Goal: Task Accomplishment & Management: Manage account settings

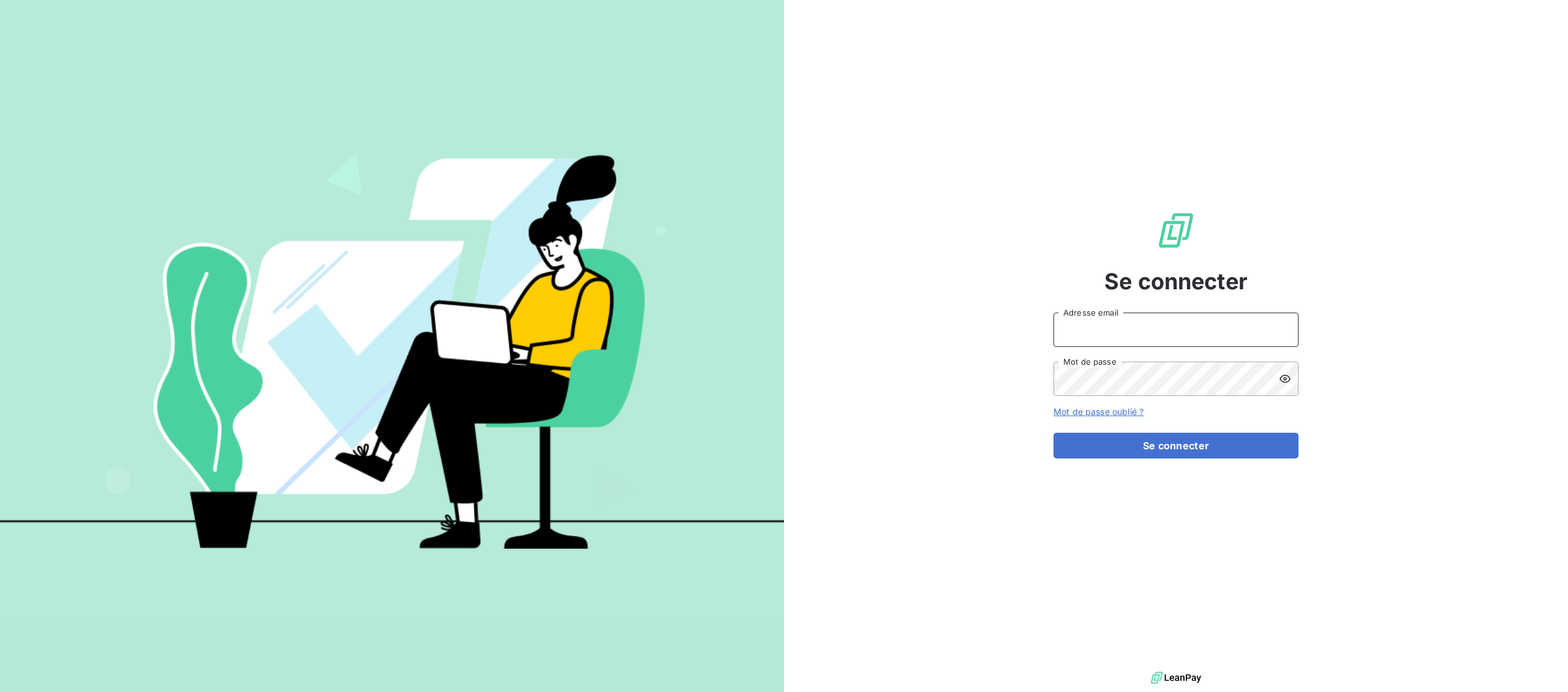
click at [1134, 321] on input "Adresse email" at bounding box center [1176, 329] width 245 height 34
type input "[EMAIL_ADDRESS][DOMAIN_NAME]"
click at [1221, 453] on button "Se connecter" at bounding box center [1176, 445] width 245 height 25
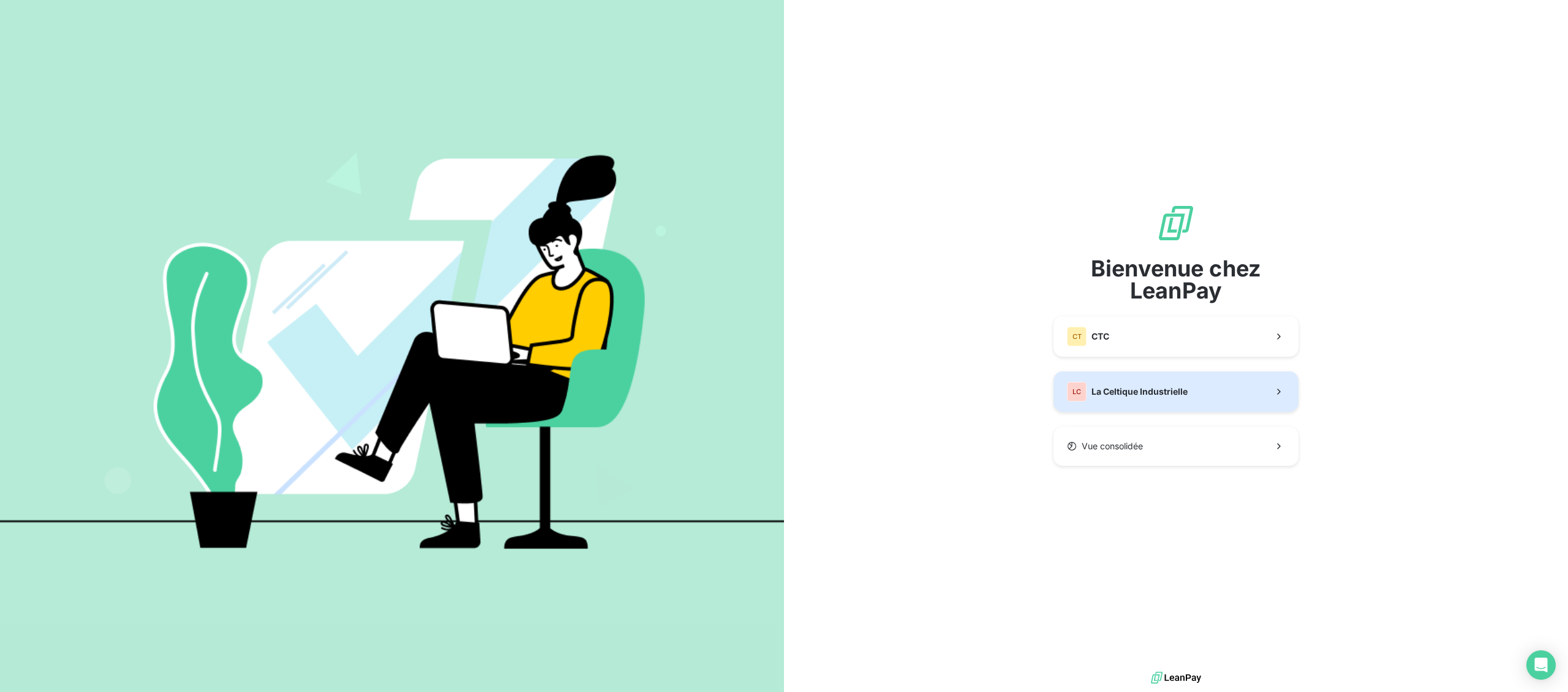
click at [1220, 394] on button "LC La Celtique Industrielle" at bounding box center [1176, 392] width 245 height 41
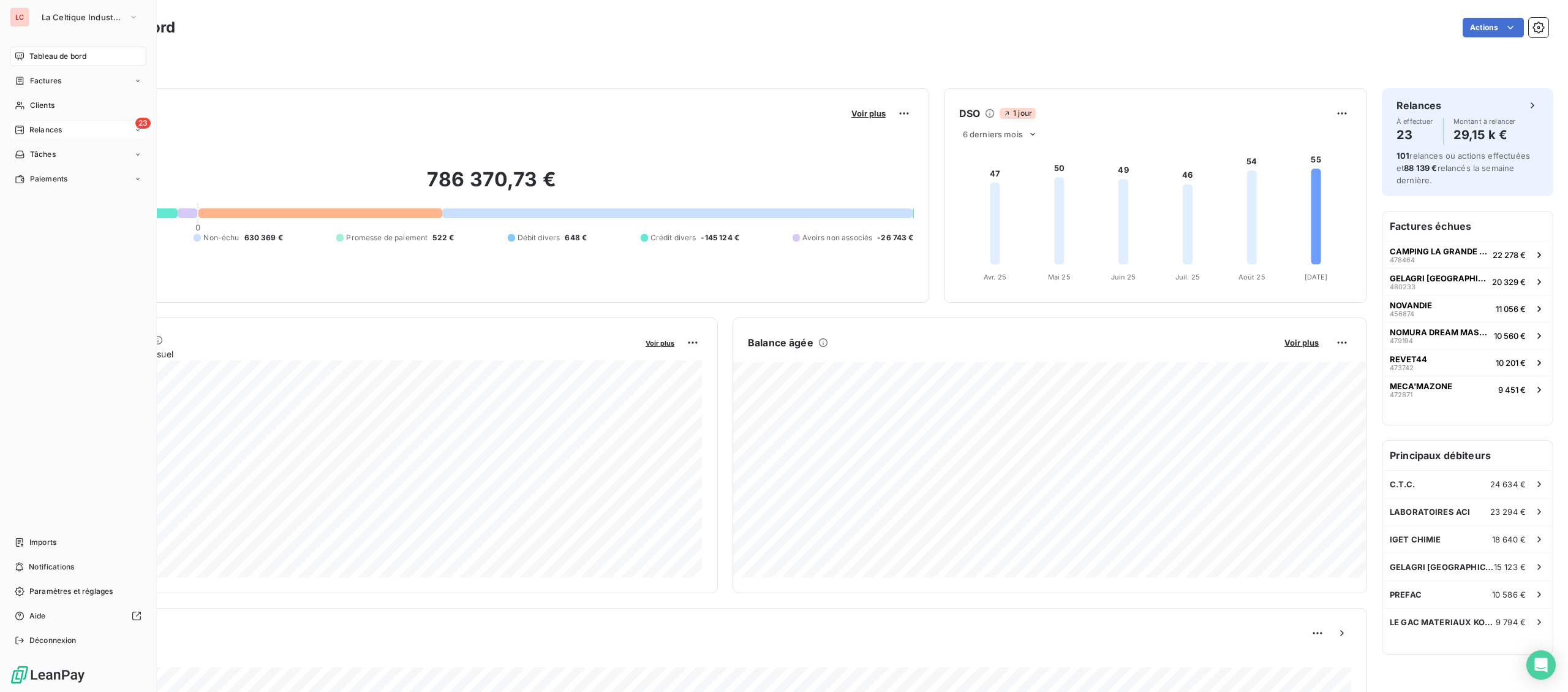
click at [22, 131] on icon at bounding box center [20, 130] width 10 height 10
click at [40, 149] on span "À effectuer" at bounding box center [49, 154] width 40 height 11
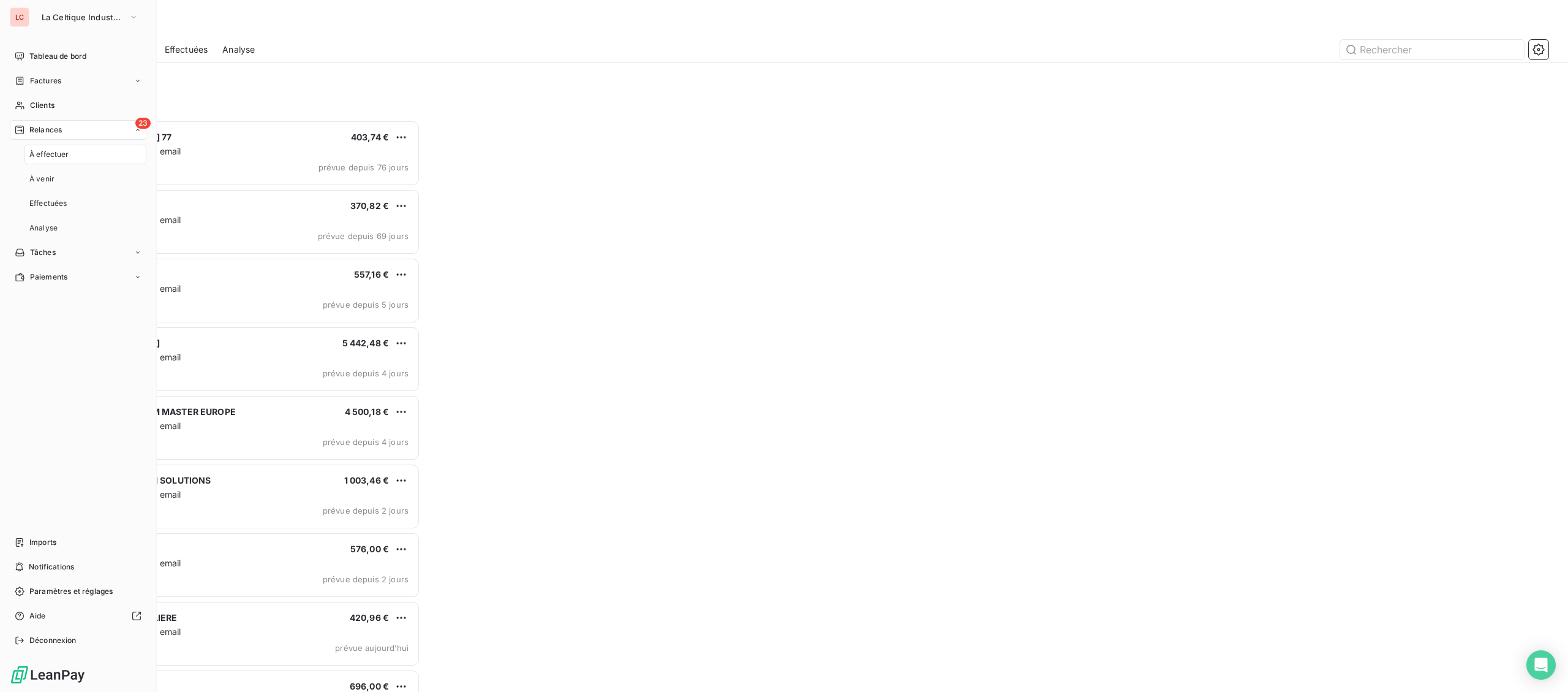
scroll to position [572, 361]
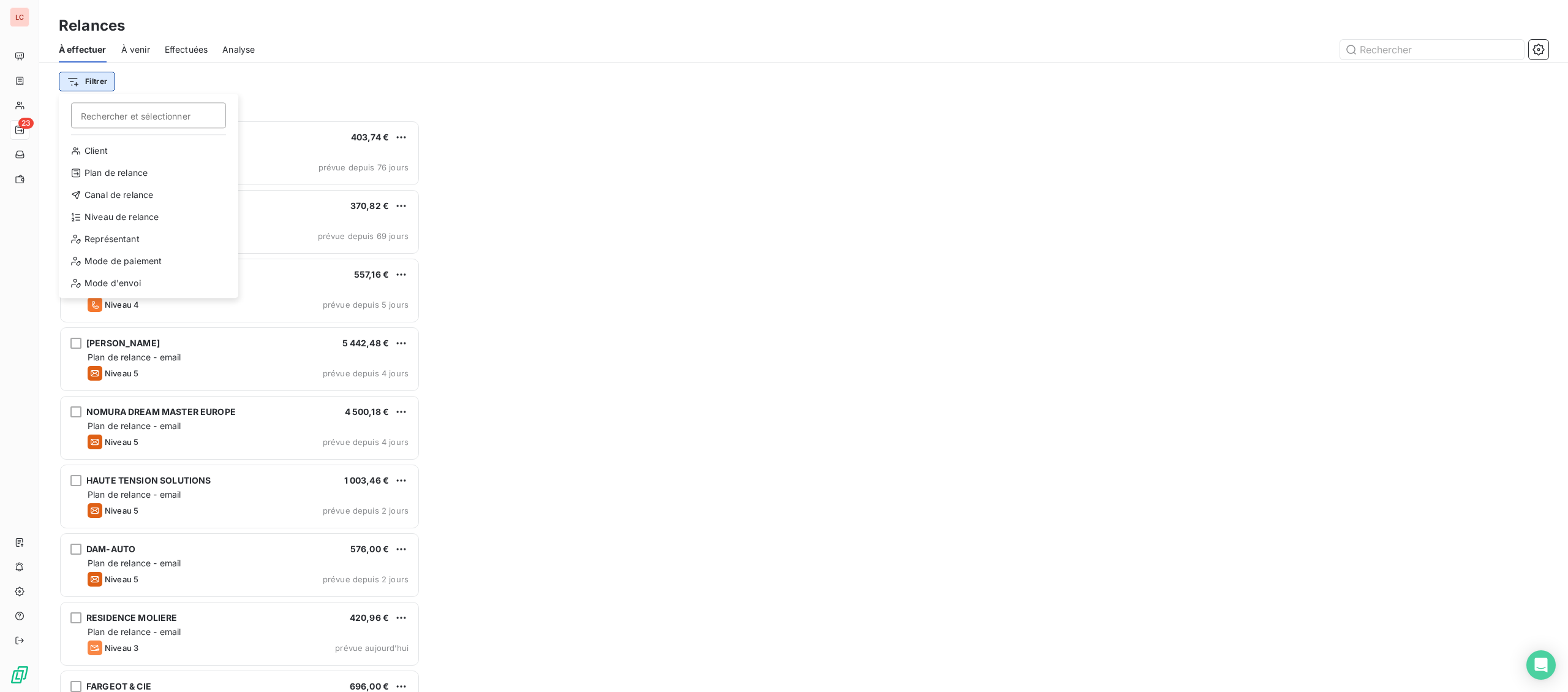
click at [99, 81] on html "LC 23 Relances À effectuer À venir Effectuées Analyse Filtrer Rechercher et sél…" at bounding box center [784, 346] width 1568 height 692
click at [147, 210] on div "Niveau de relance" at bounding box center [149, 217] width 170 height 20
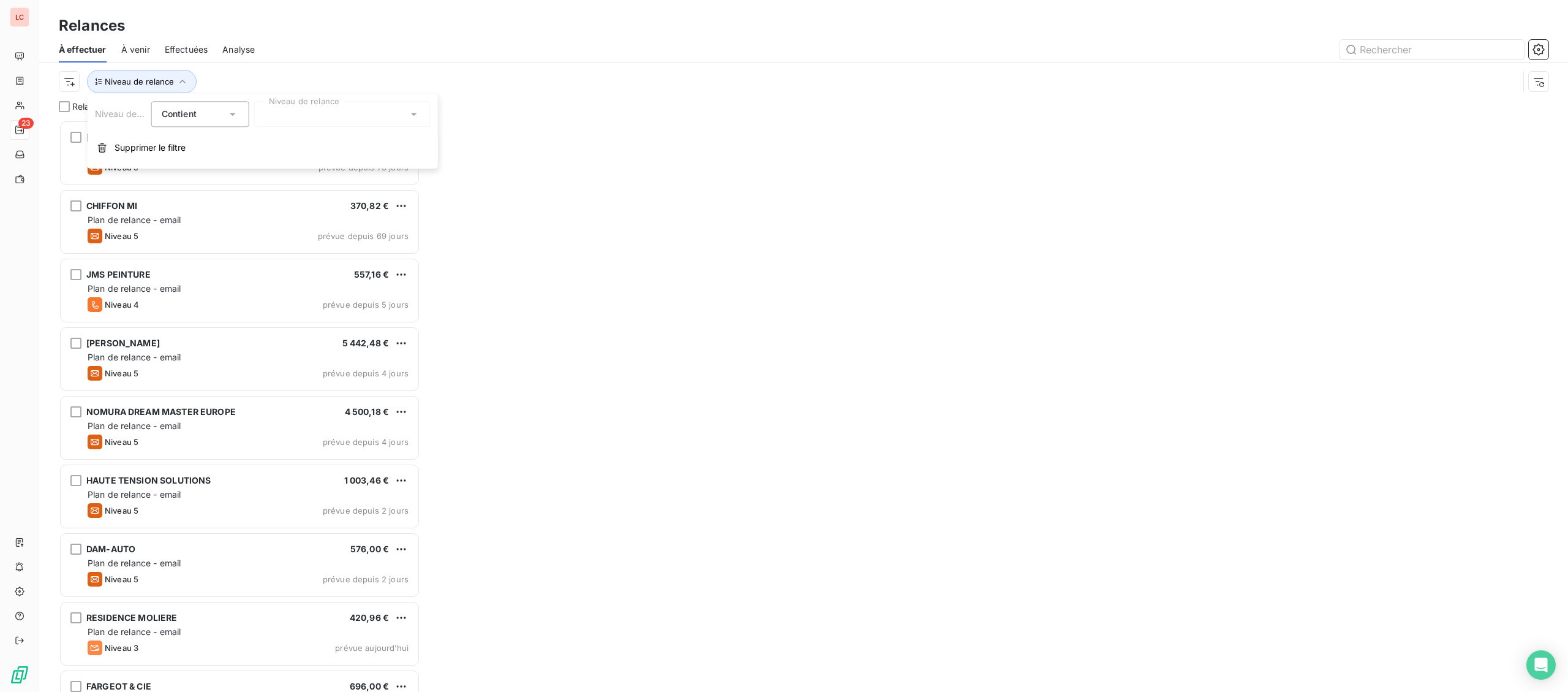
scroll to position [572, 361]
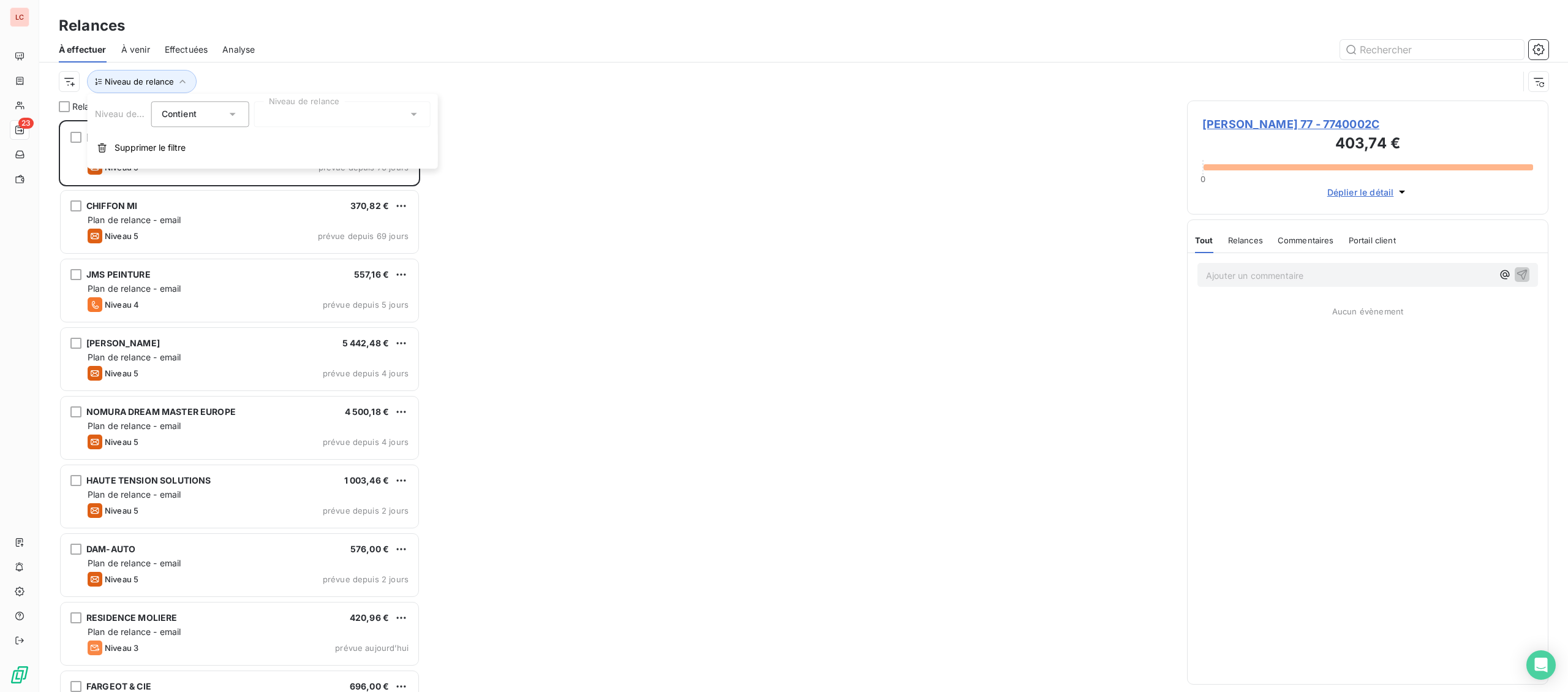
click at [283, 112] on div at bounding box center [342, 113] width 176 height 25
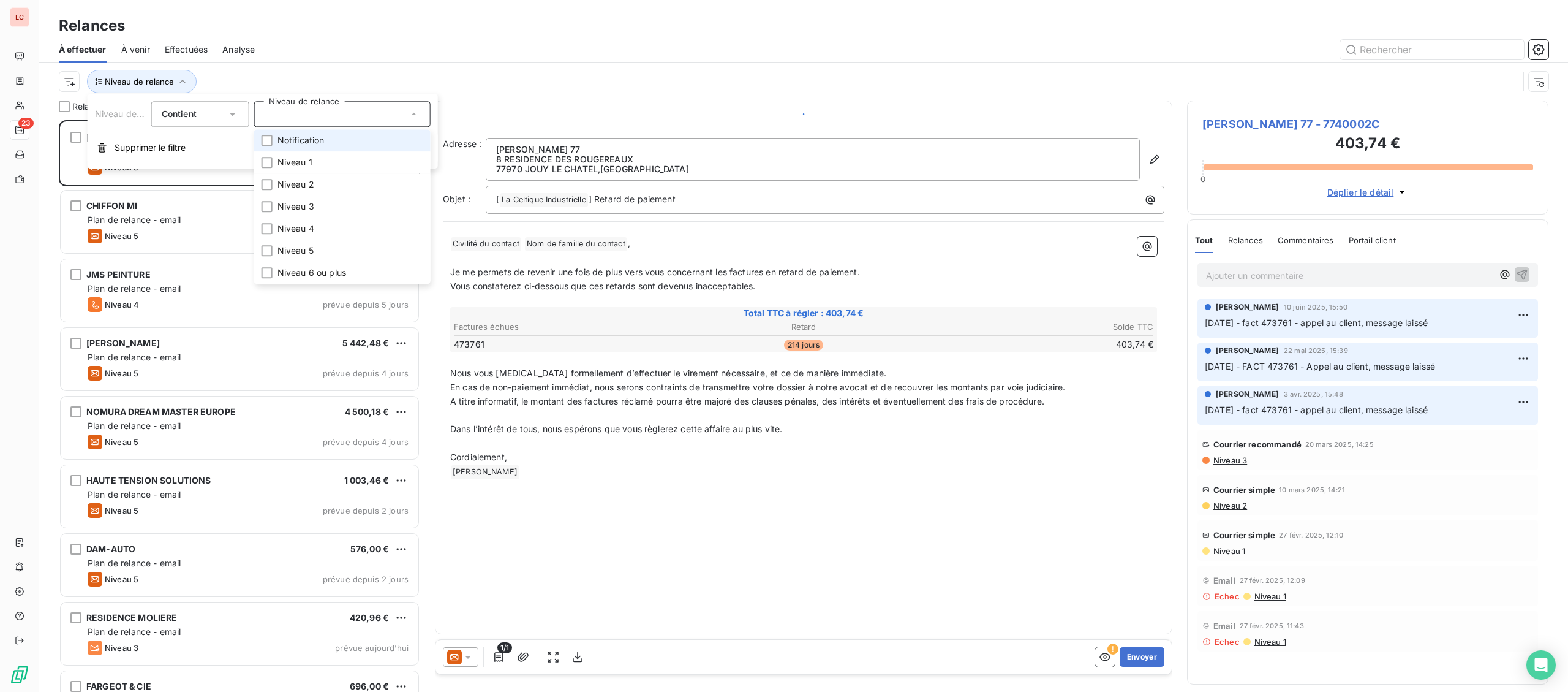
click at [283, 138] on span "Notification" at bounding box center [301, 140] width 47 height 12
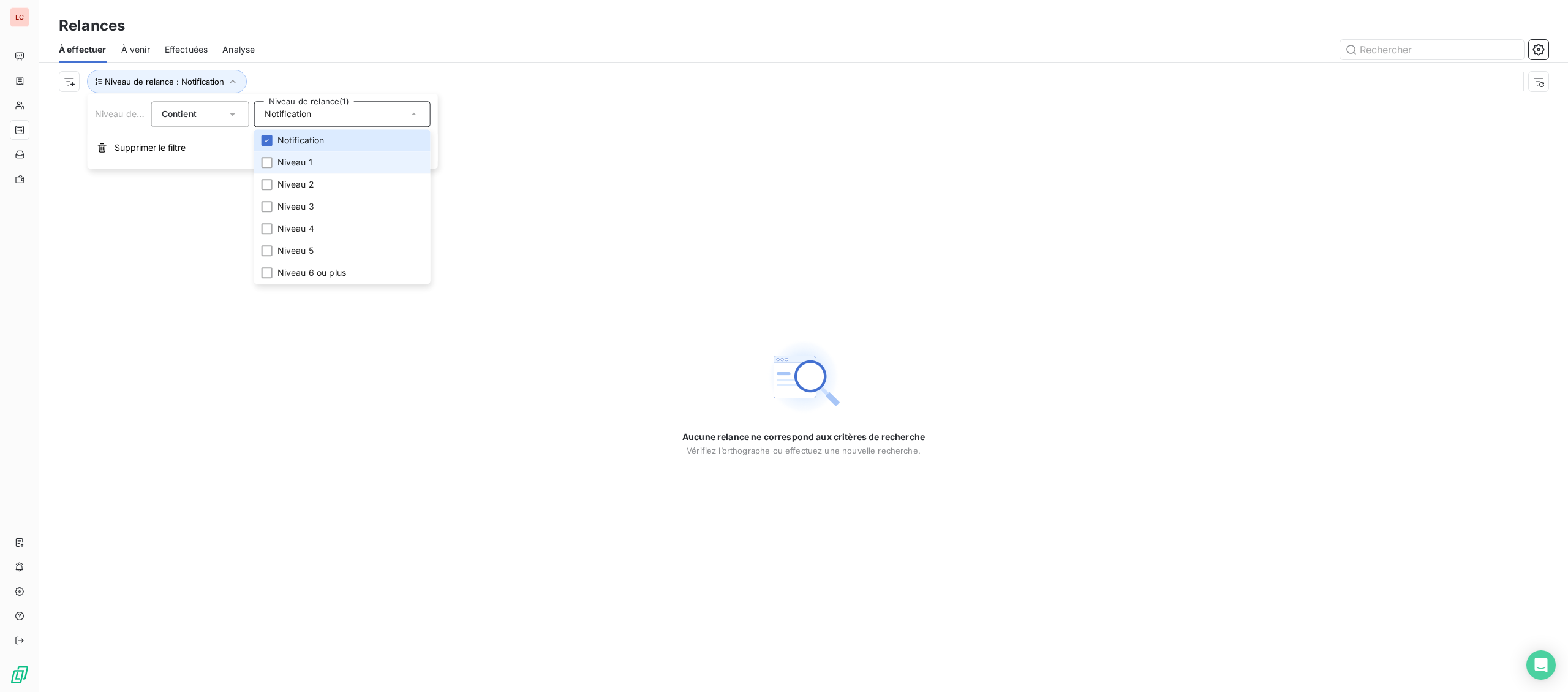
click at [282, 159] on span "Niveau 1" at bounding box center [295, 162] width 35 height 12
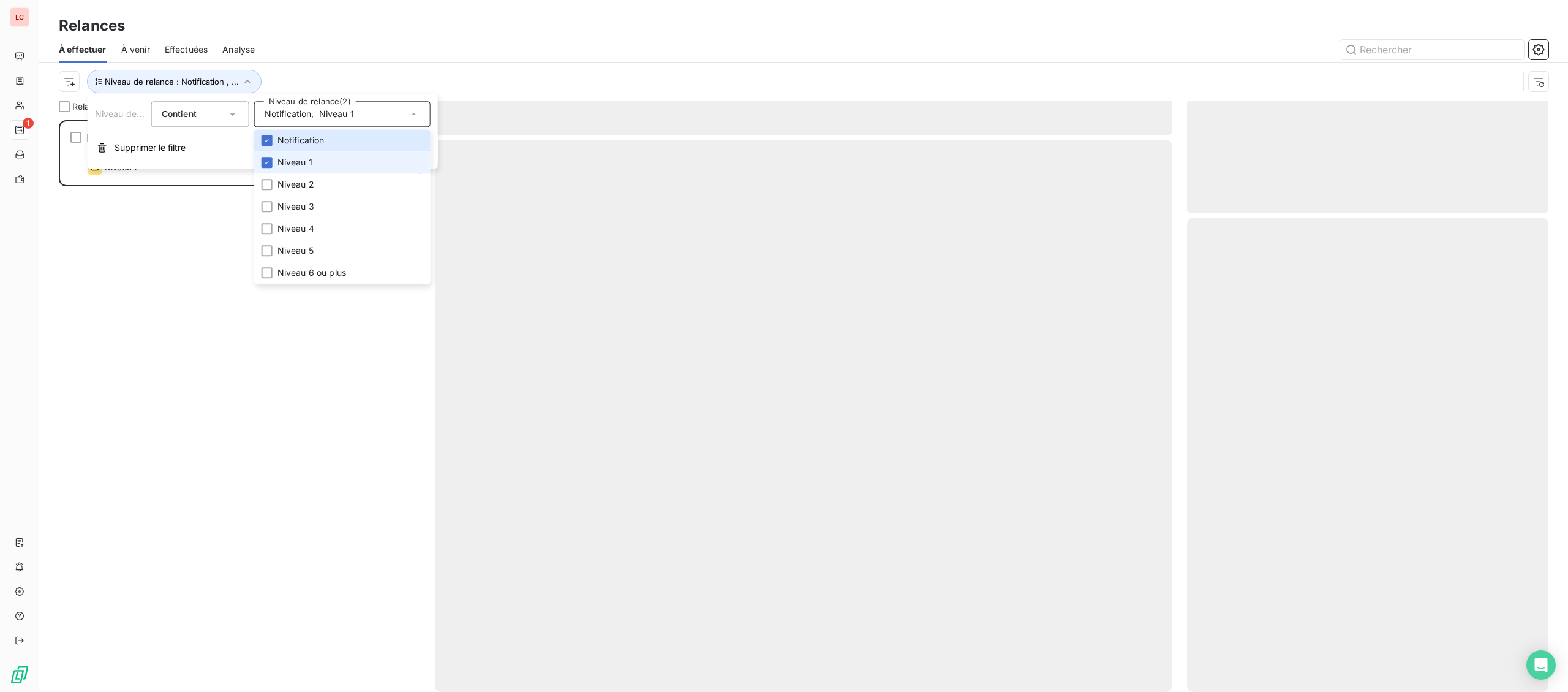
scroll to position [572, 361]
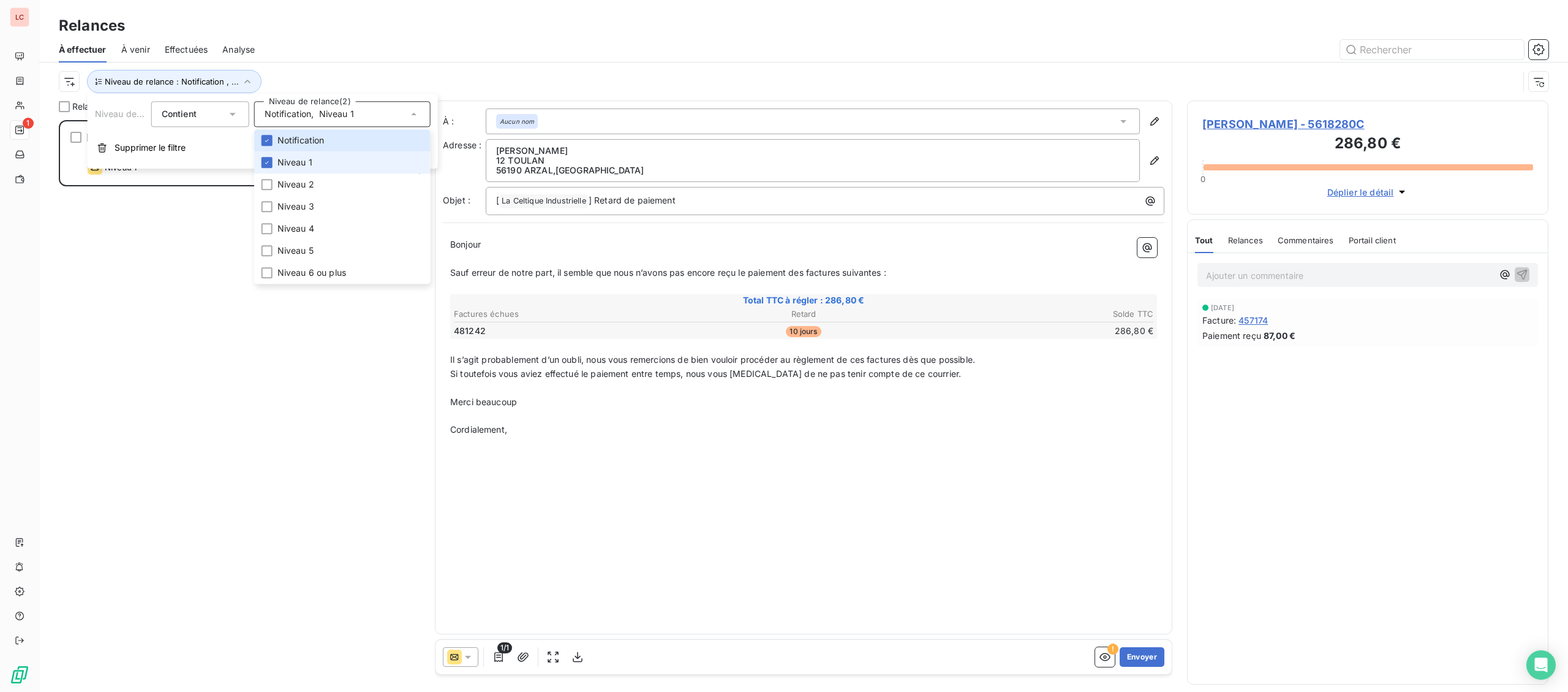
click at [289, 162] on span "Niveau 1" at bounding box center [295, 162] width 35 height 12
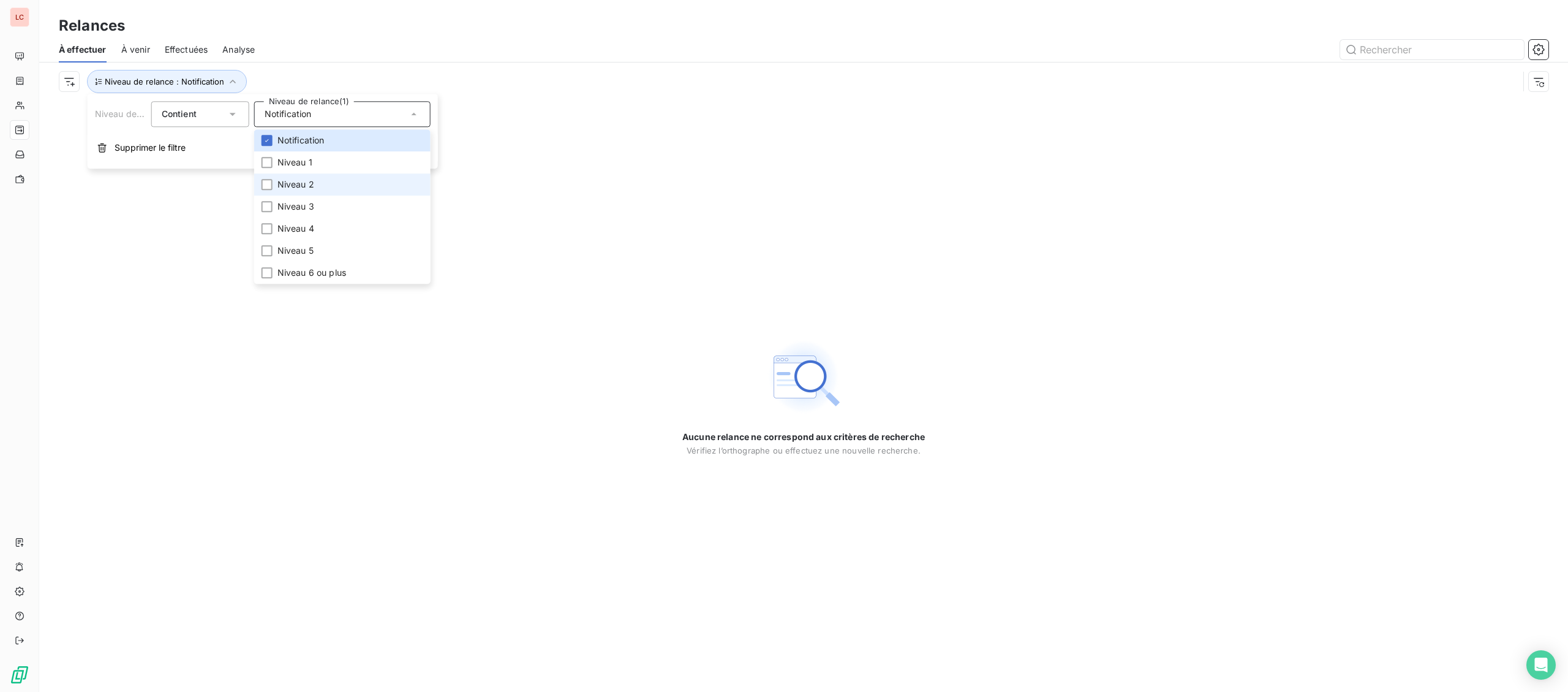
click at [289, 178] on li "Niveau 2" at bounding box center [342, 184] width 176 height 22
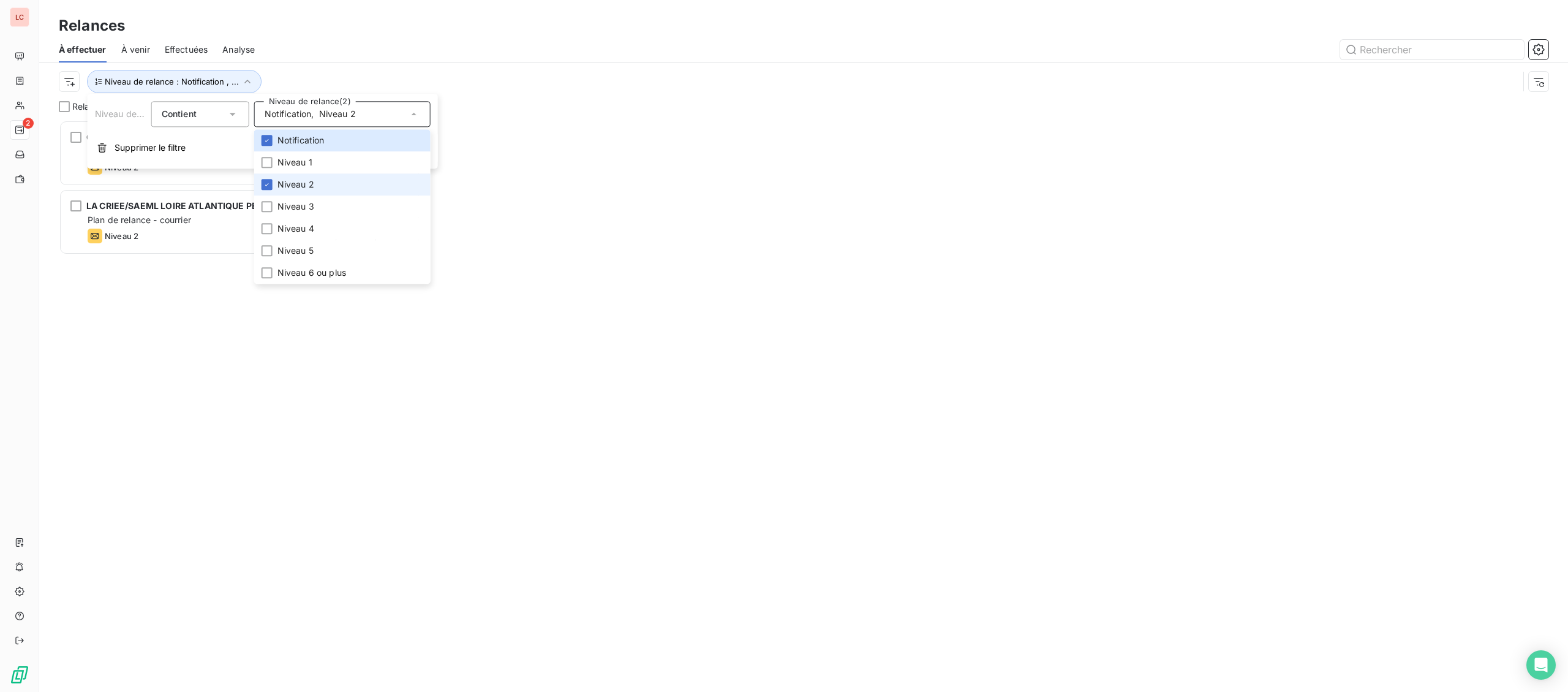
scroll to position [572, 361]
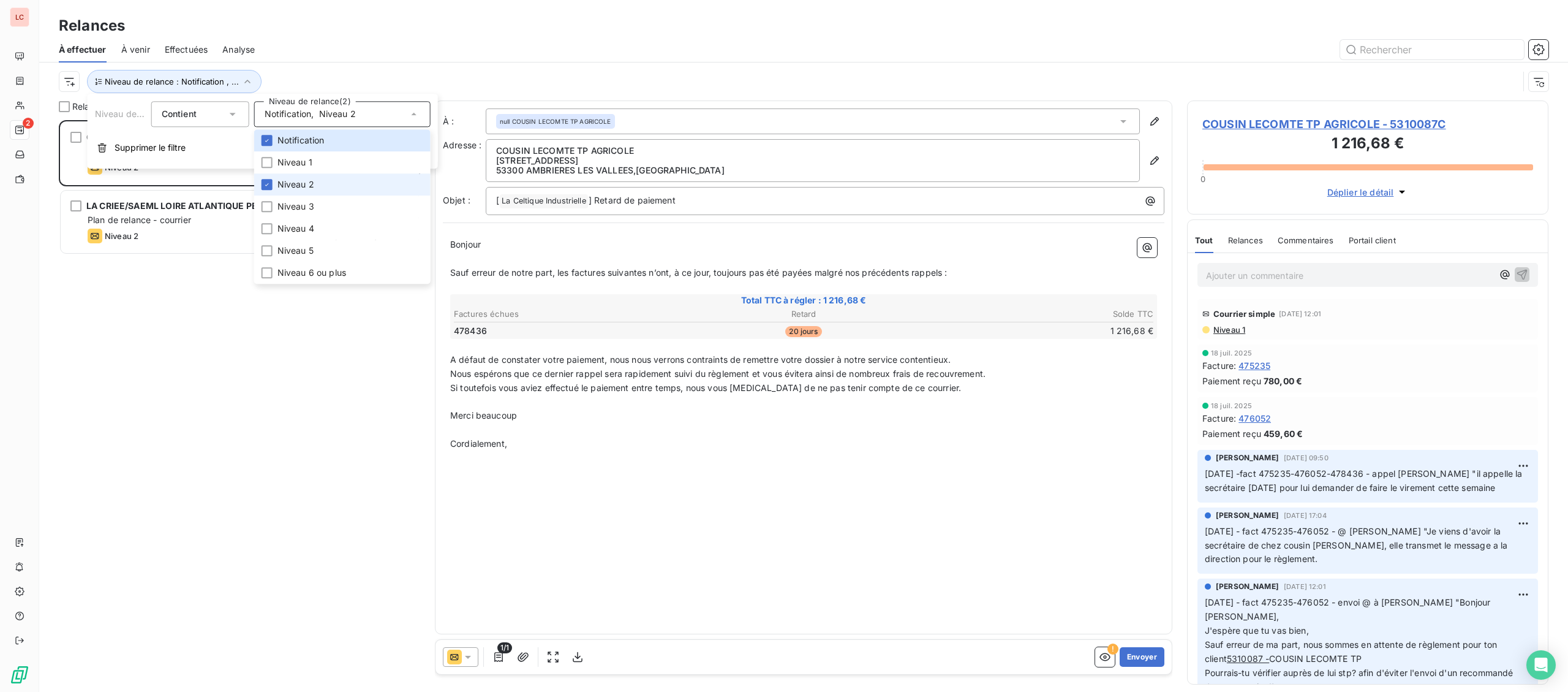
click at [292, 188] on span "Niveau 2" at bounding box center [296, 184] width 37 height 12
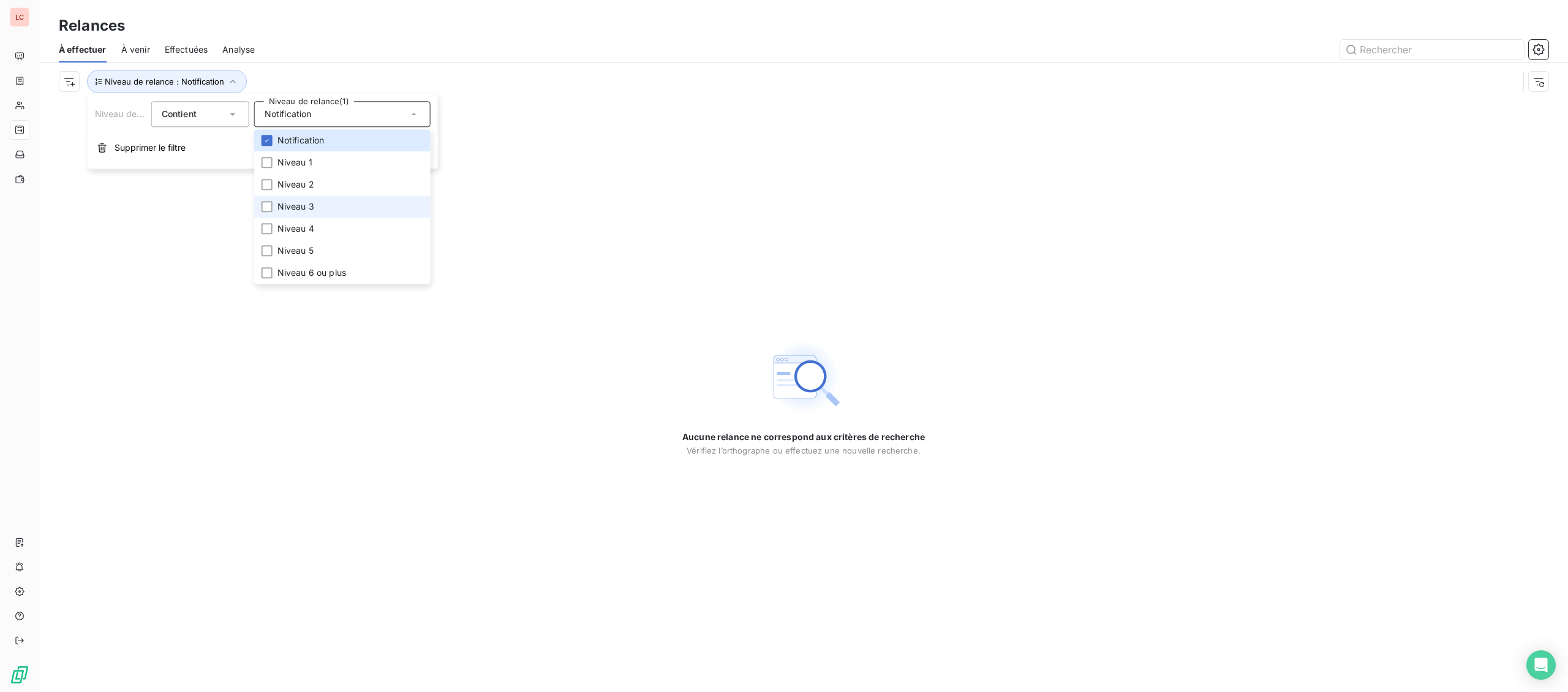
click at [286, 211] on span "Niveau 3" at bounding box center [296, 206] width 37 height 12
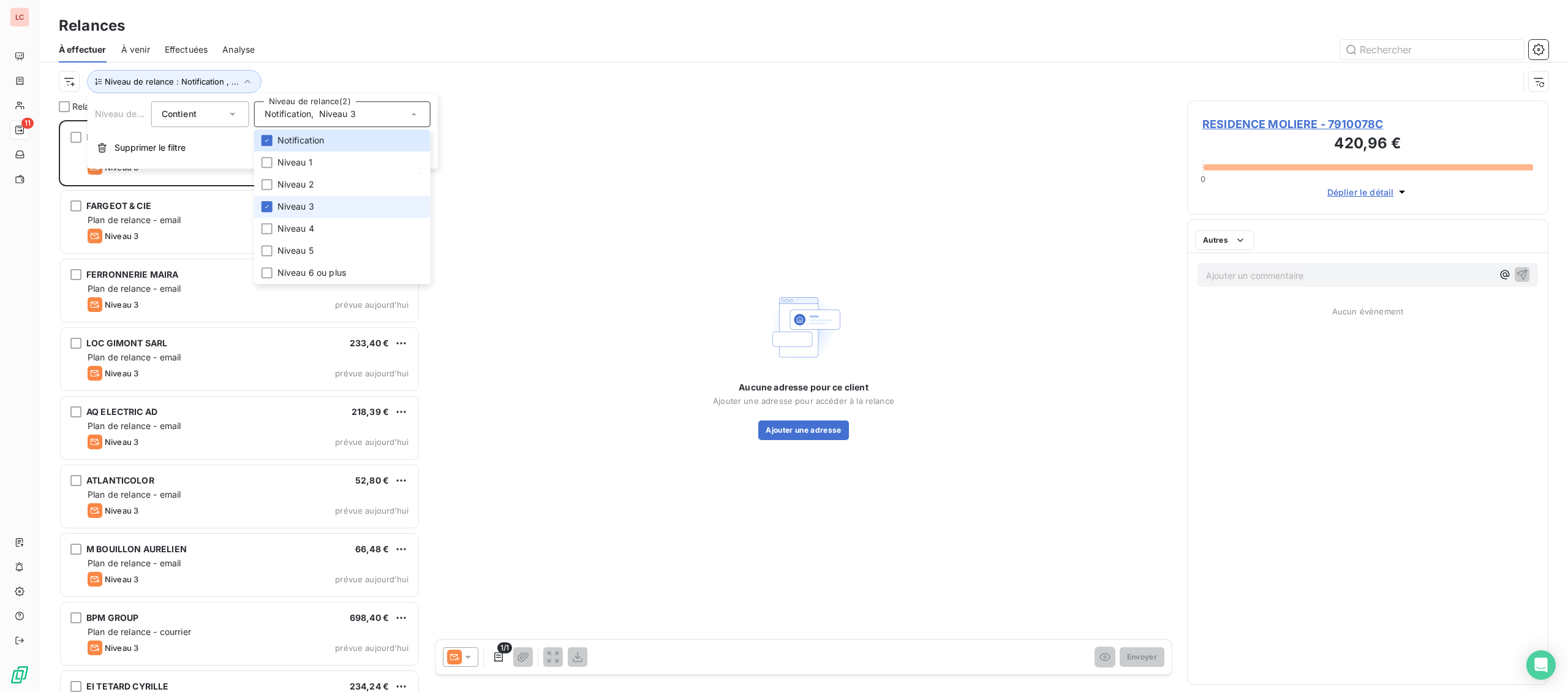
scroll to position [572, 361]
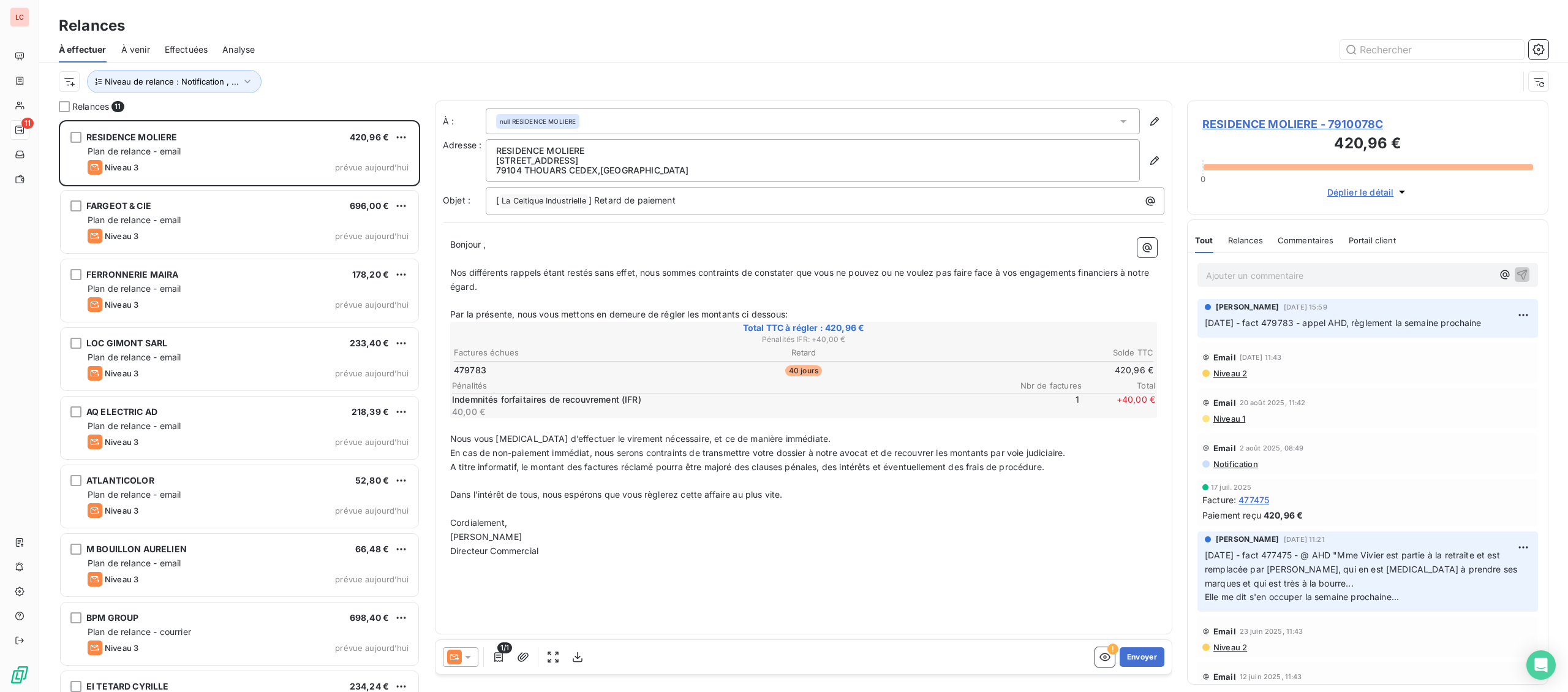
click at [317, 64] on div "Niveau de relance : Notification , ..." at bounding box center [803, 81] width 1489 height 38
click at [231, 88] on button "Niveau de relance : Notification , ..." at bounding box center [174, 81] width 175 height 23
click at [318, 128] on div "Niveau de relance Contient is Niveau de relance (2) Notification , Niveau 3 Sup…" at bounding box center [262, 131] width 350 height 75
click at [318, 115] on div "Notification , Niveau 3" at bounding box center [310, 114] width 91 height 12
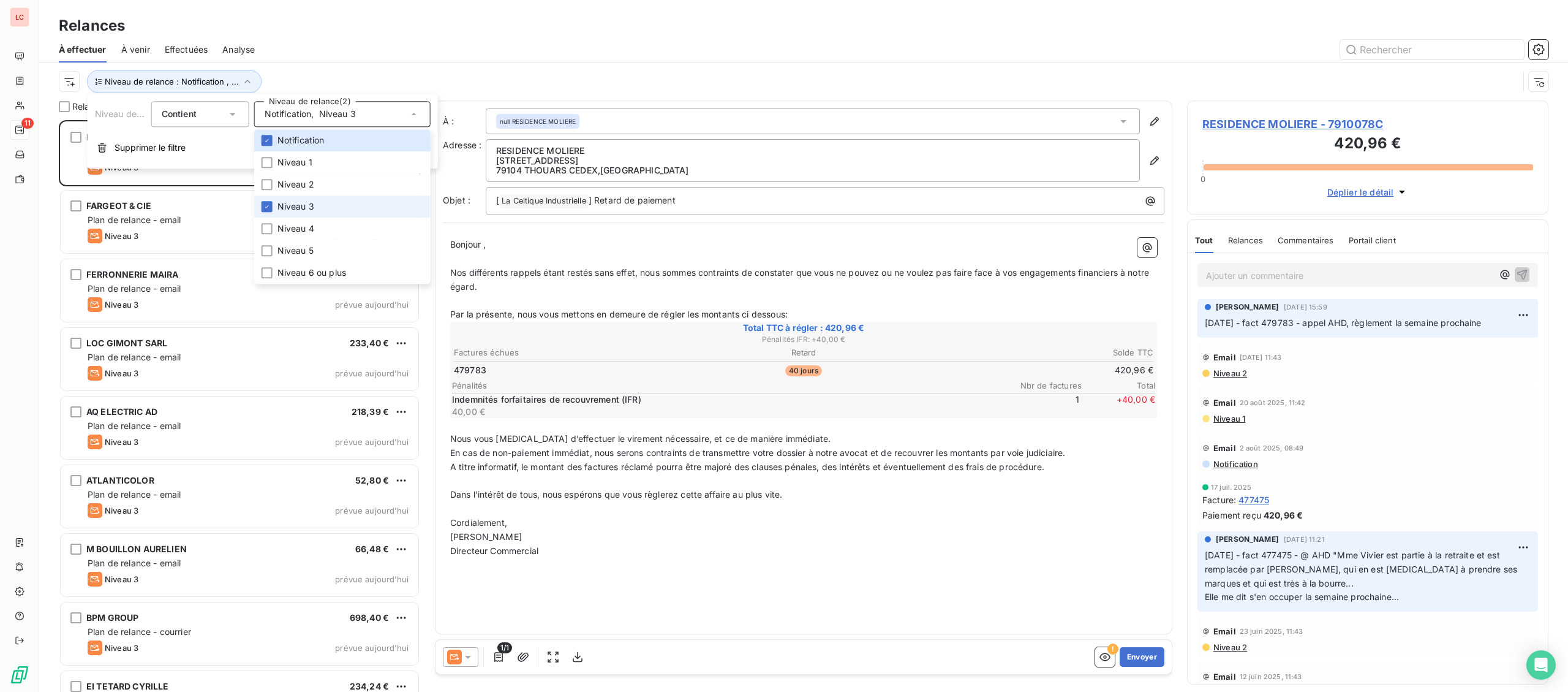
click at [294, 211] on span "Niveau 3" at bounding box center [296, 206] width 37 height 12
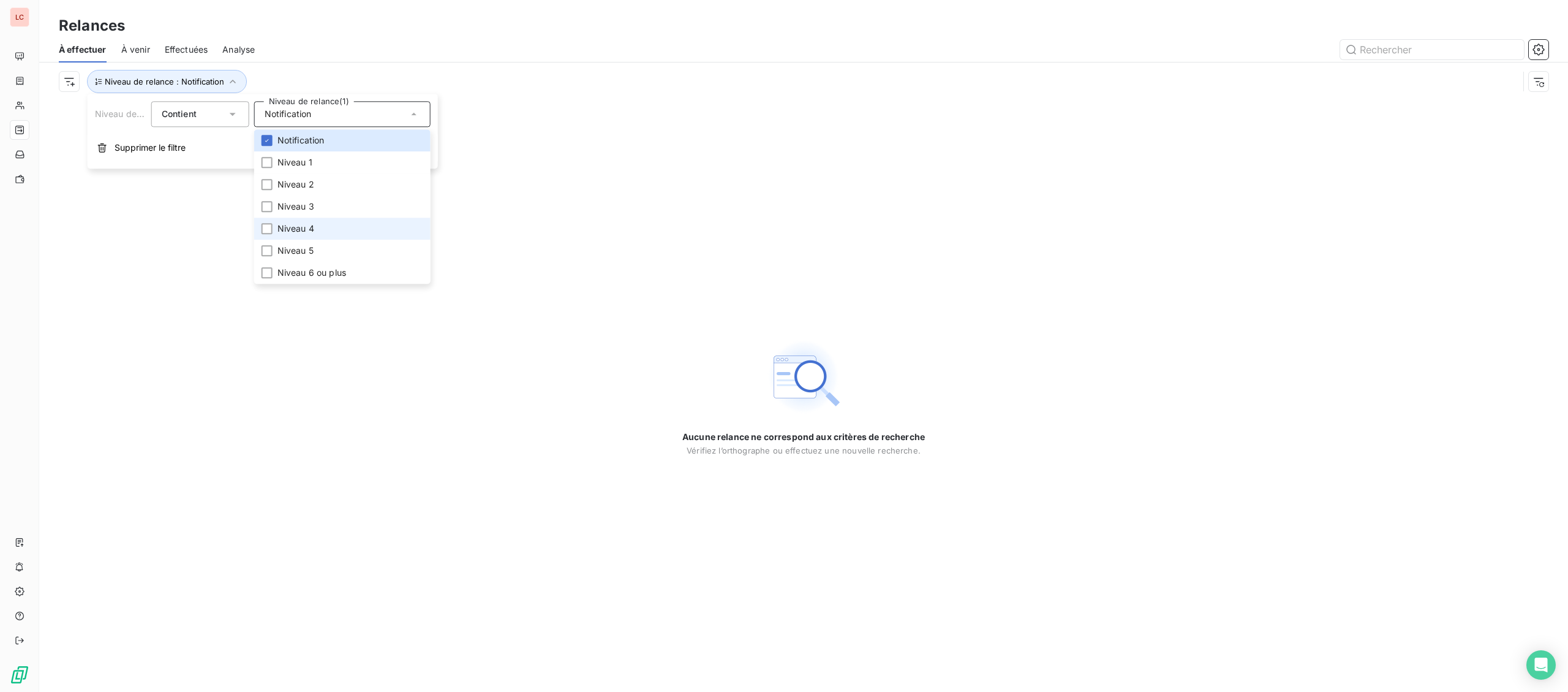
click at [294, 234] on span "Niveau 4" at bounding box center [296, 228] width 37 height 12
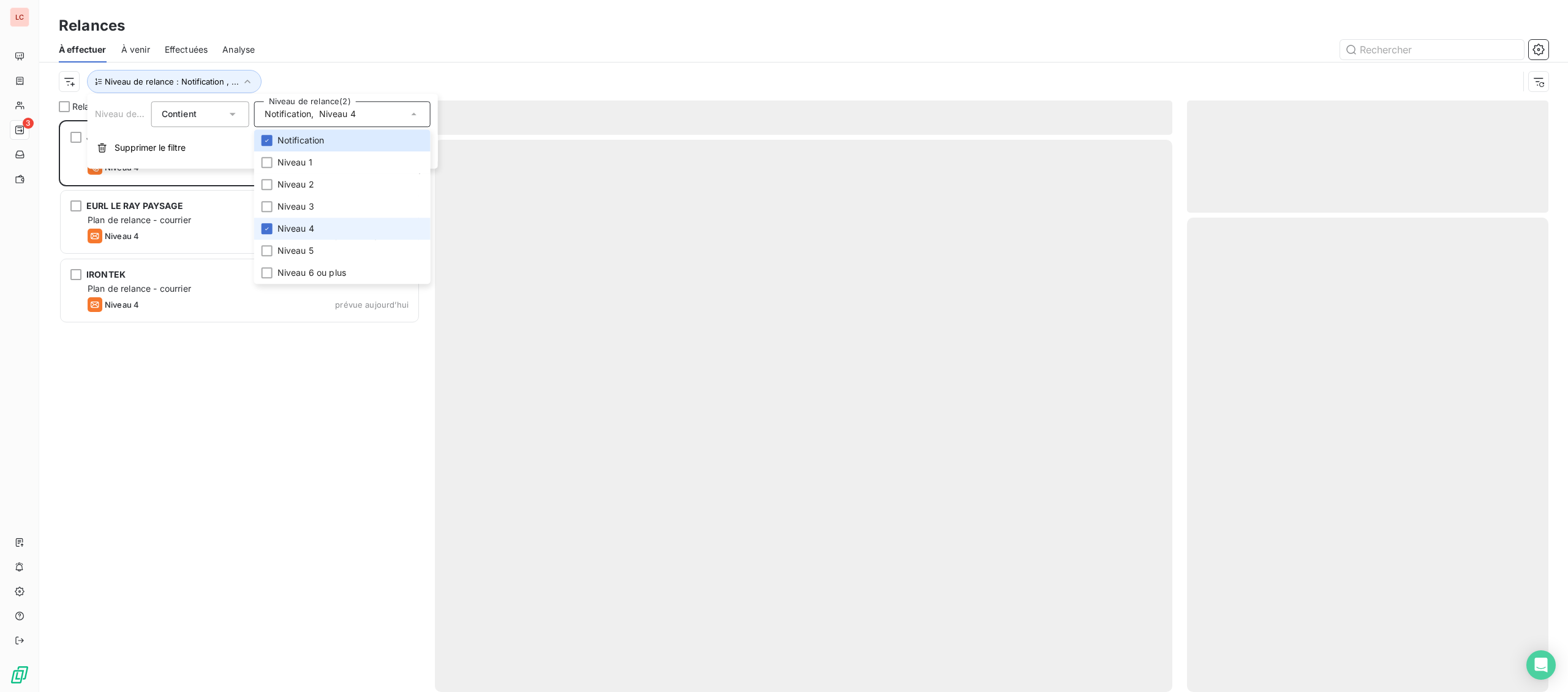
scroll to position [572, 361]
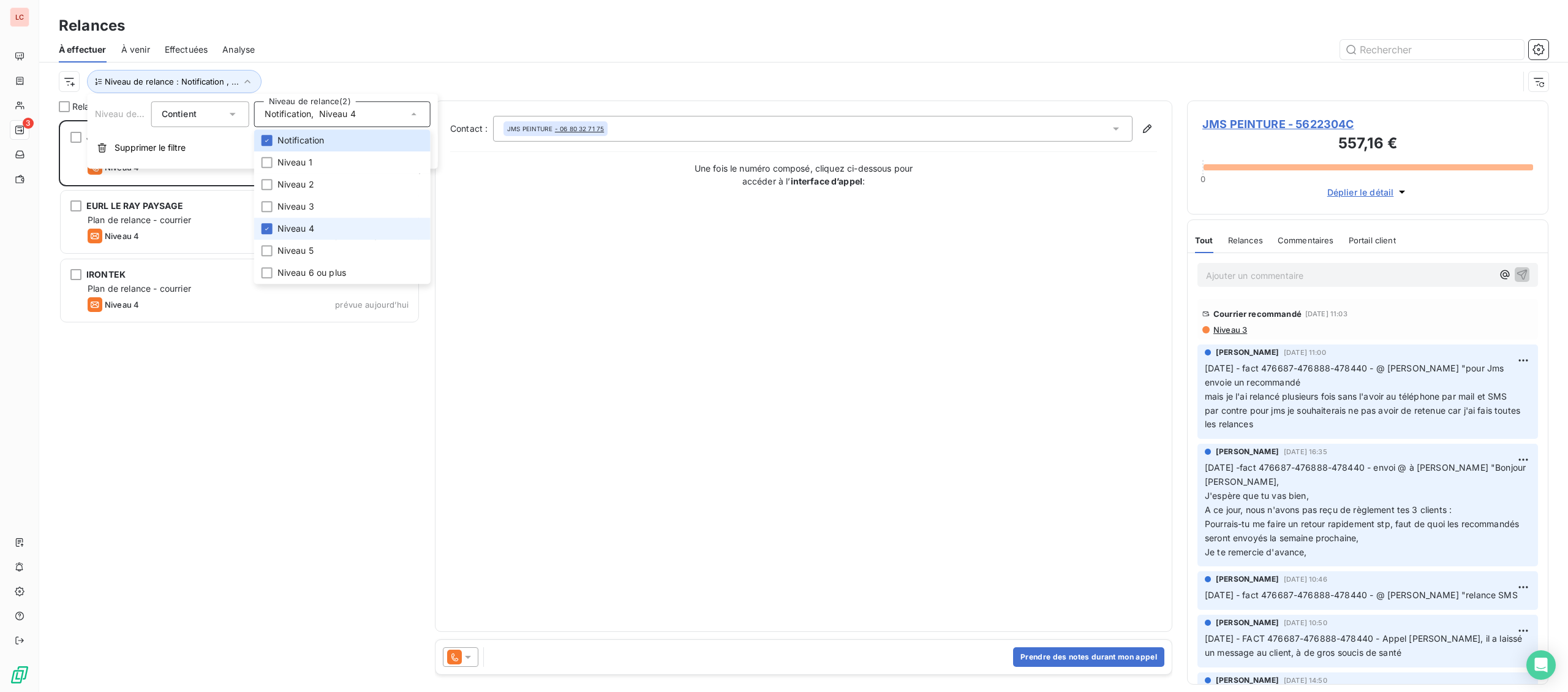
click at [307, 232] on span "Niveau 4" at bounding box center [296, 228] width 37 height 12
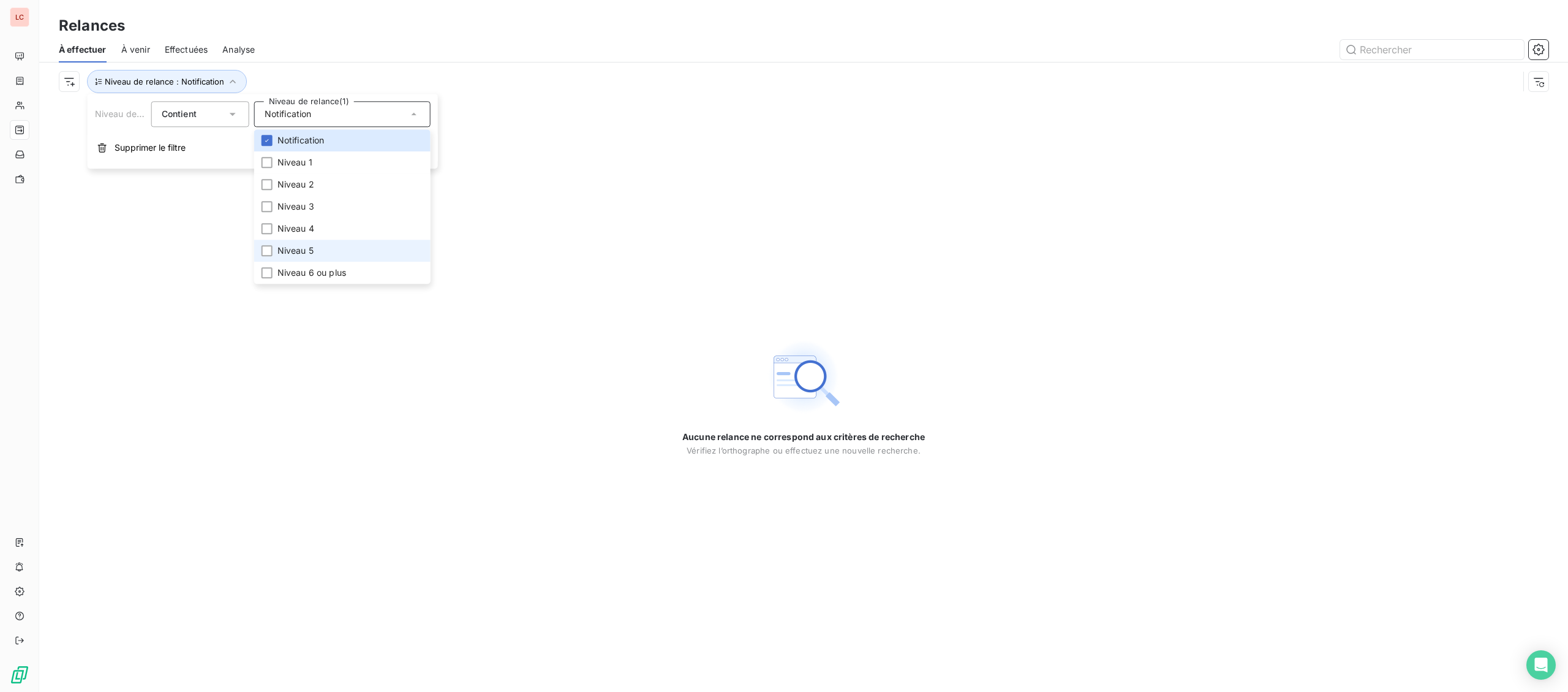
click at [278, 248] on span "Niveau 5" at bounding box center [296, 250] width 36 height 12
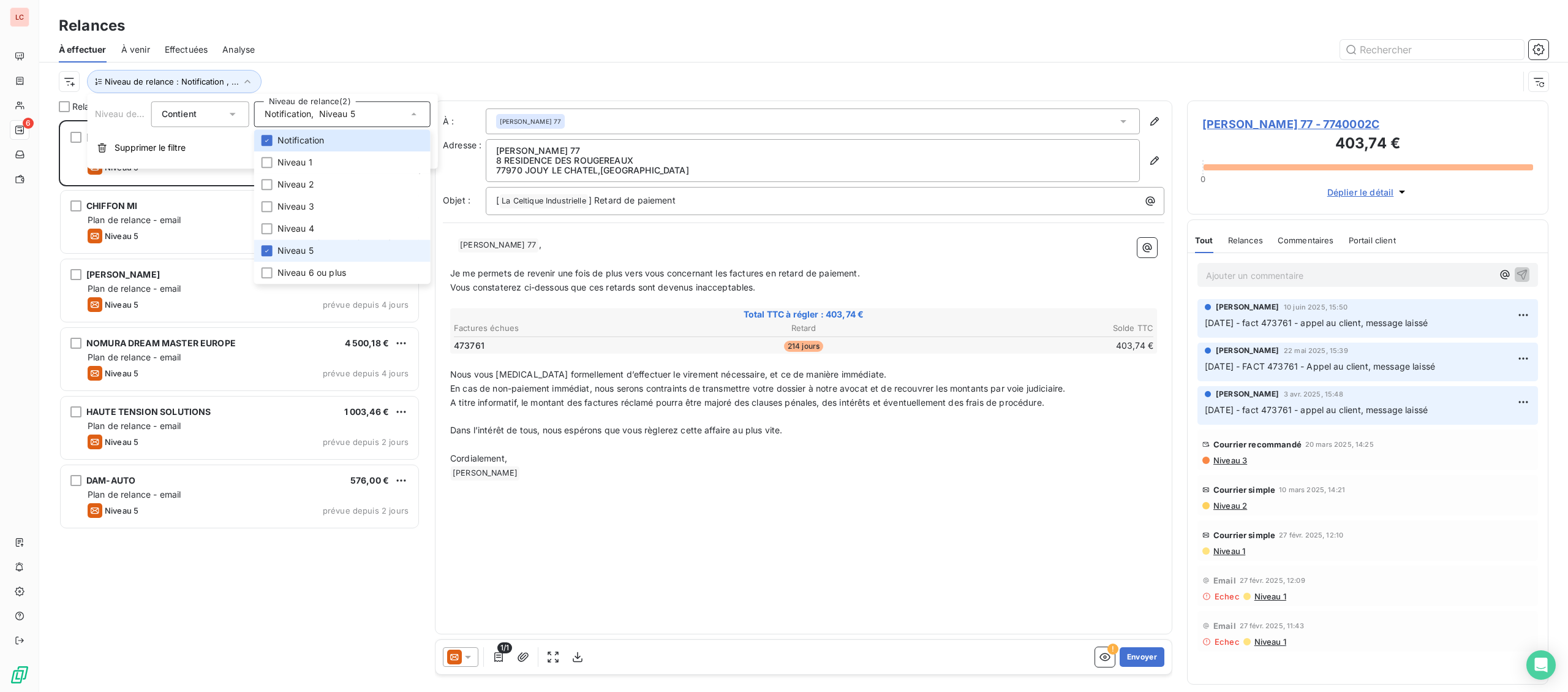
scroll to position [572, 361]
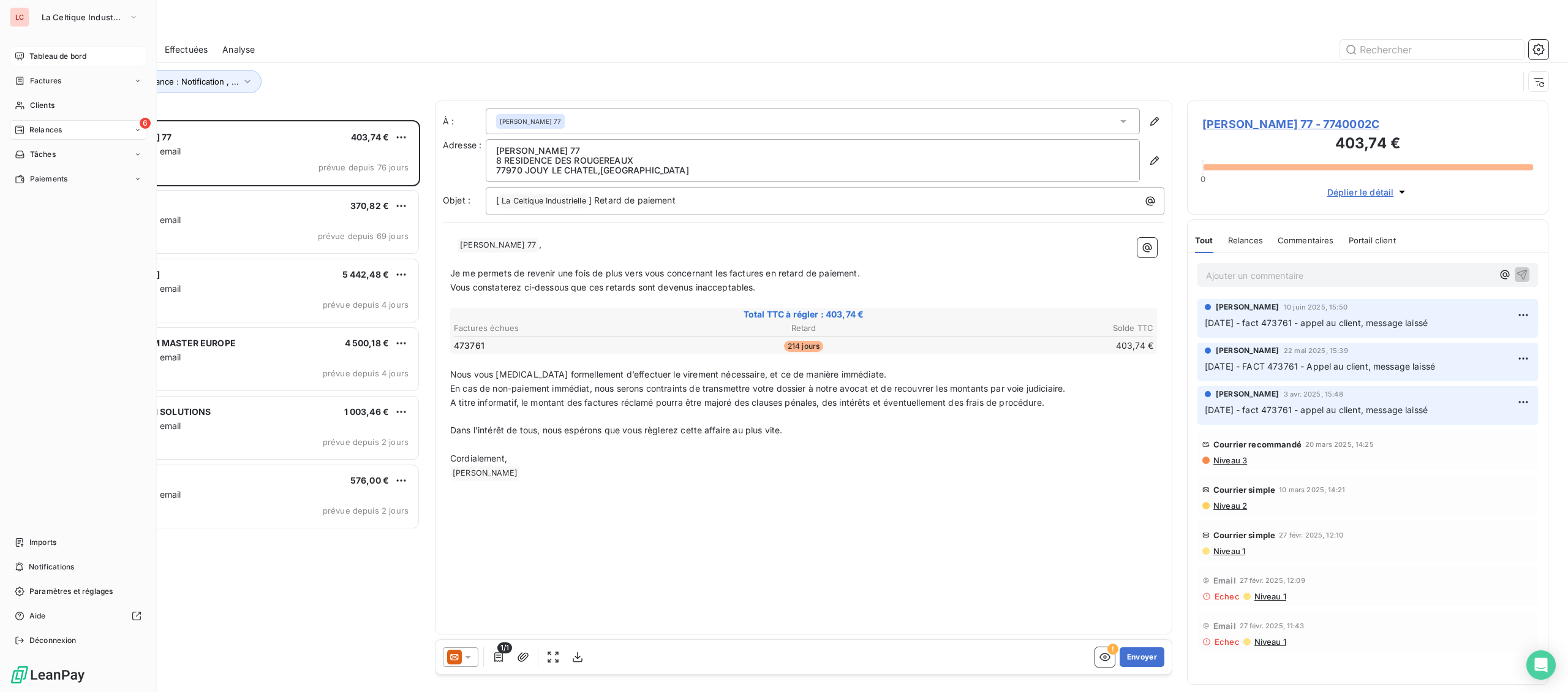
click at [43, 52] on span "Tableau de bord" at bounding box center [58, 56] width 57 height 11
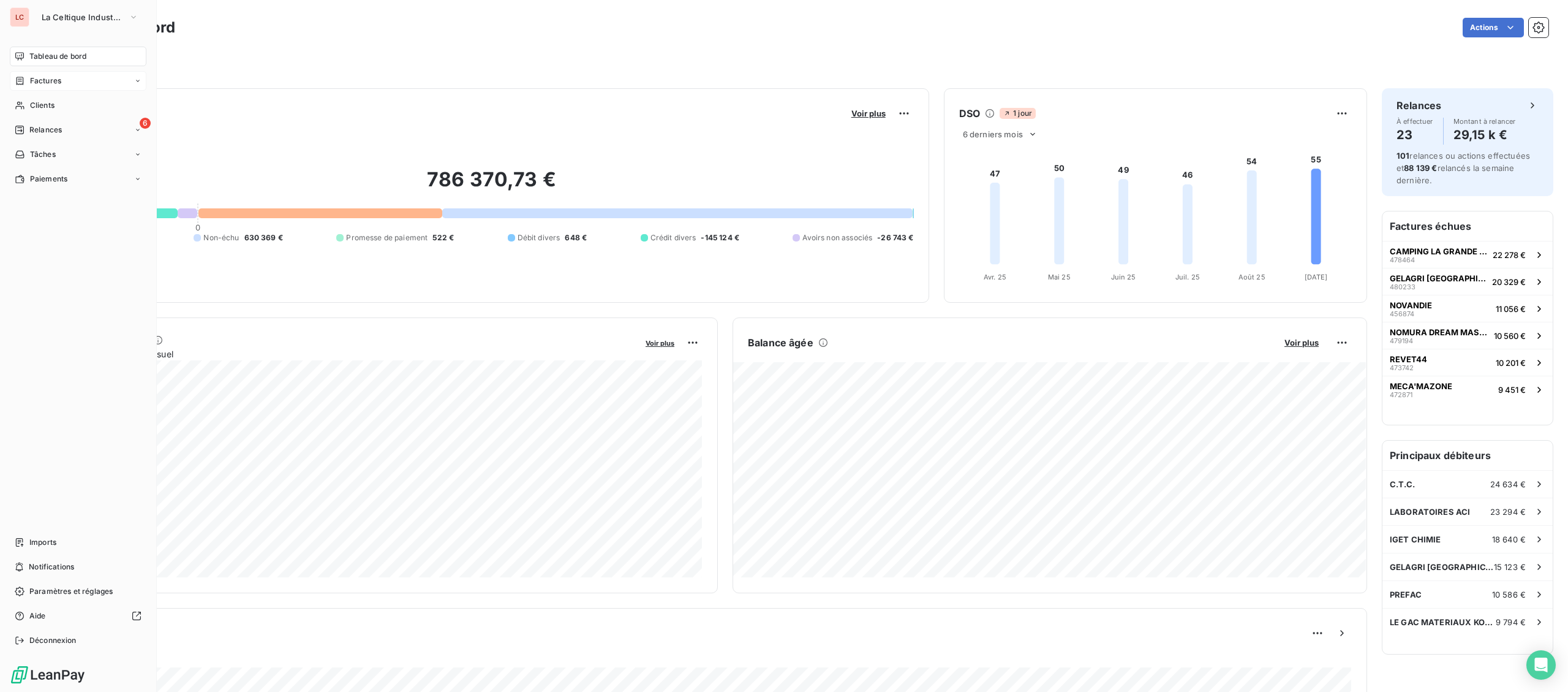
click at [57, 81] on span "Factures" at bounding box center [45, 81] width 31 height 11
click at [53, 101] on span "Factures" at bounding box center [45, 105] width 31 height 11
click at [46, 154] on span "Clients" at bounding box center [42, 154] width 25 height 11
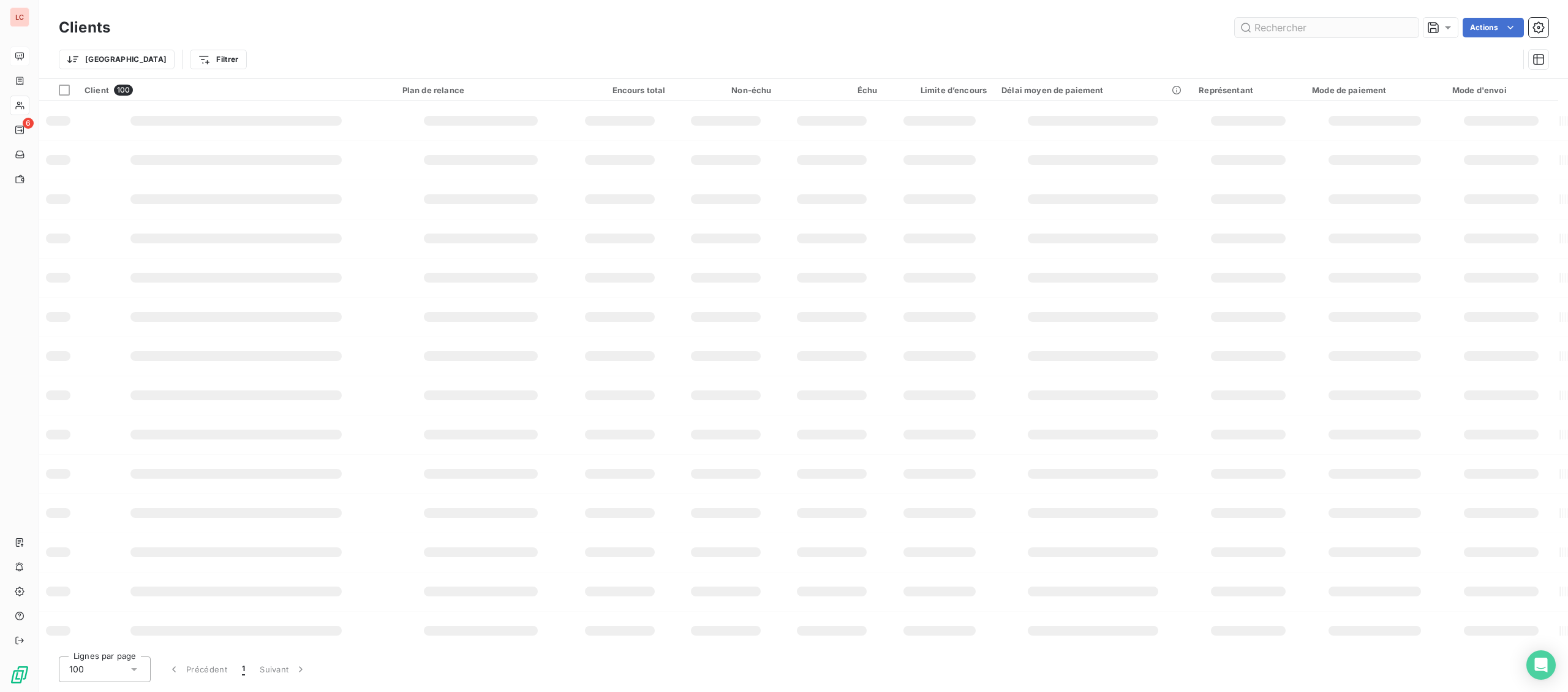
click at [1322, 30] on input "text" at bounding box center [1326, 27] width 183 height 20
type input "LORIENT LAS"
click at [505, 97] on th "Plan de relance" at bounding box center [483, 90] width 173 height 22
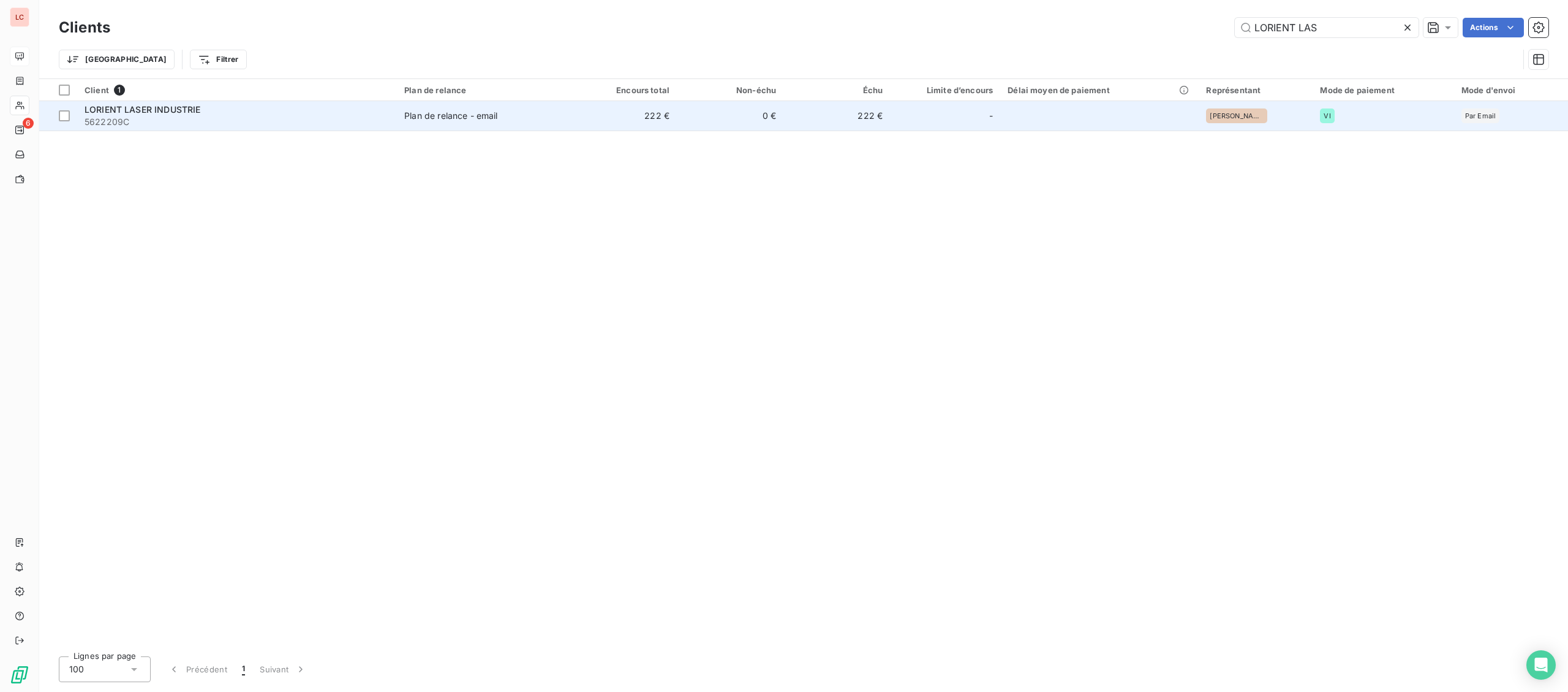
click at [475, 118] on div "Plan de relance - email" at bounding box center [451, 115] width 93 height 12
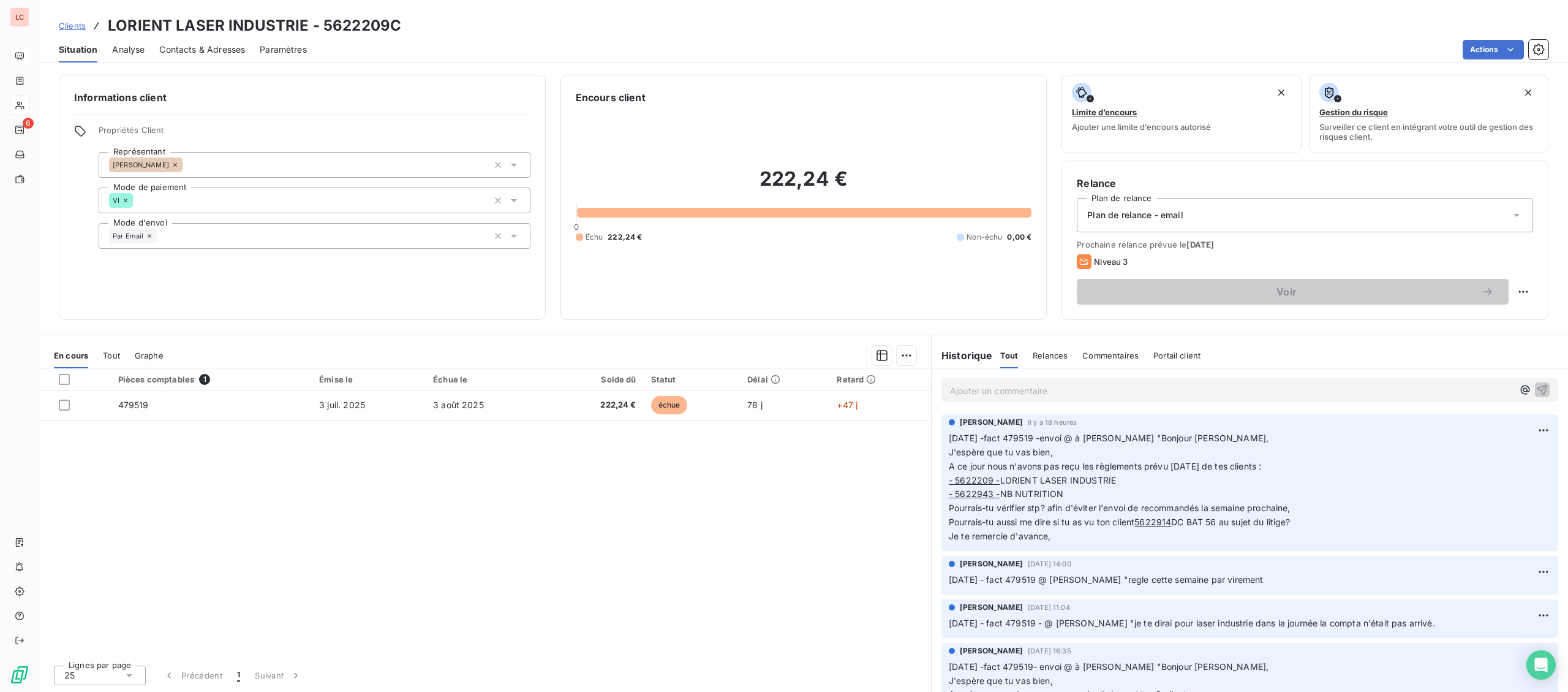
click at [1029, 382] on div "Ajouter un commentaire ﻿" at bounding box center [1231, 390] width 563 height 17
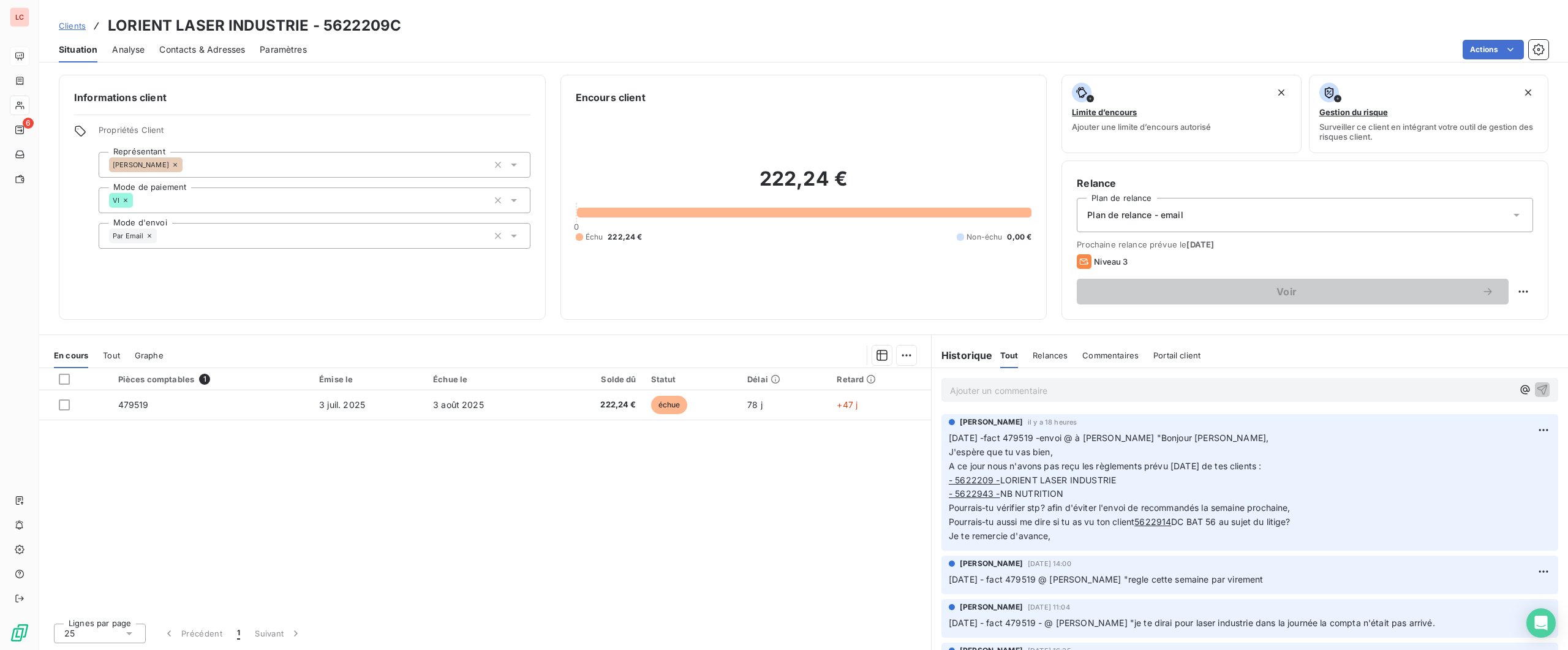
click at [995, 402] on div "Ajouter un commentaire ﻿" at bounding box center [1249, 390] width 617 height 24
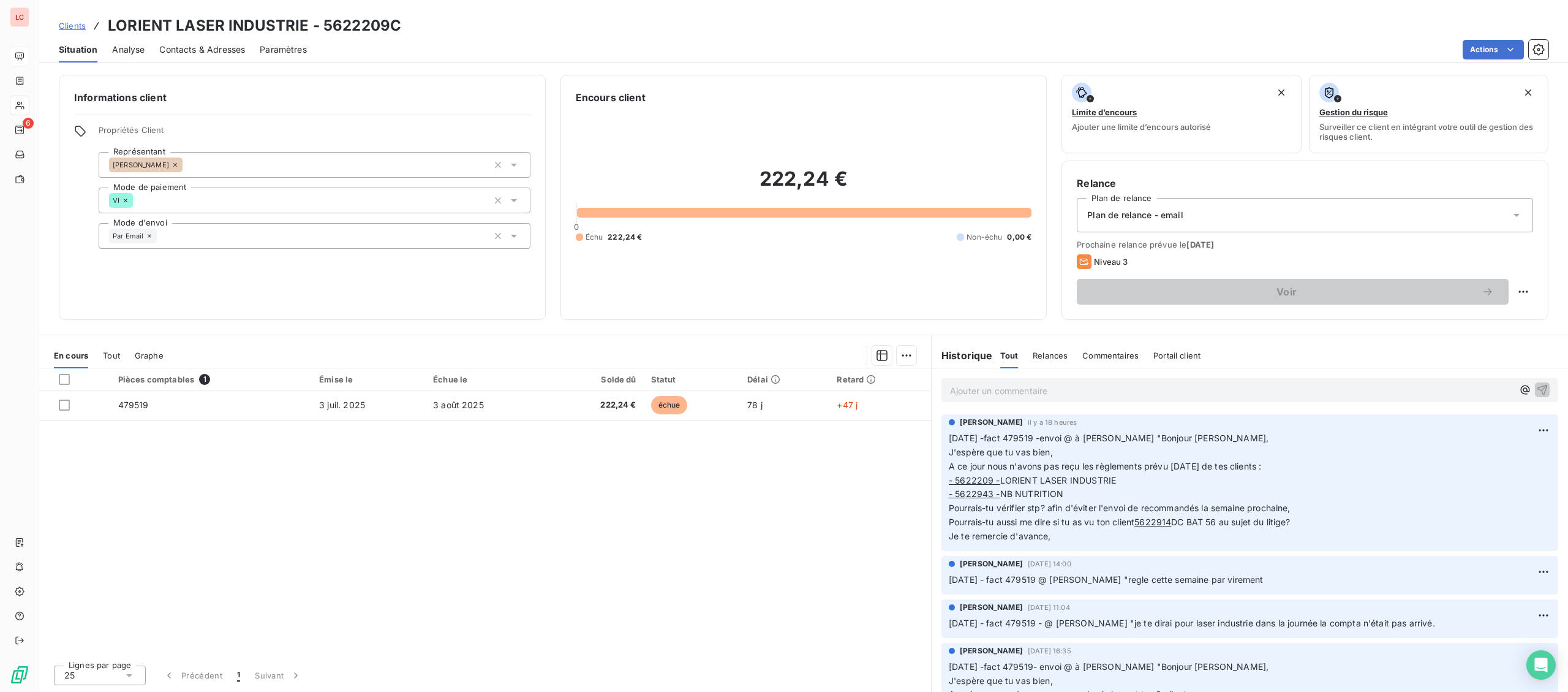
click at [1004, 395] on p "Ajouter un commentaire ﻿" at bounding box center [1231, 390] width 563 height 15
click at [1134, 392] on p "[DATE] -FACT 479519 - @ [PERSON_NAME] "" at bounding box center [1231, 390] width 563 height 14
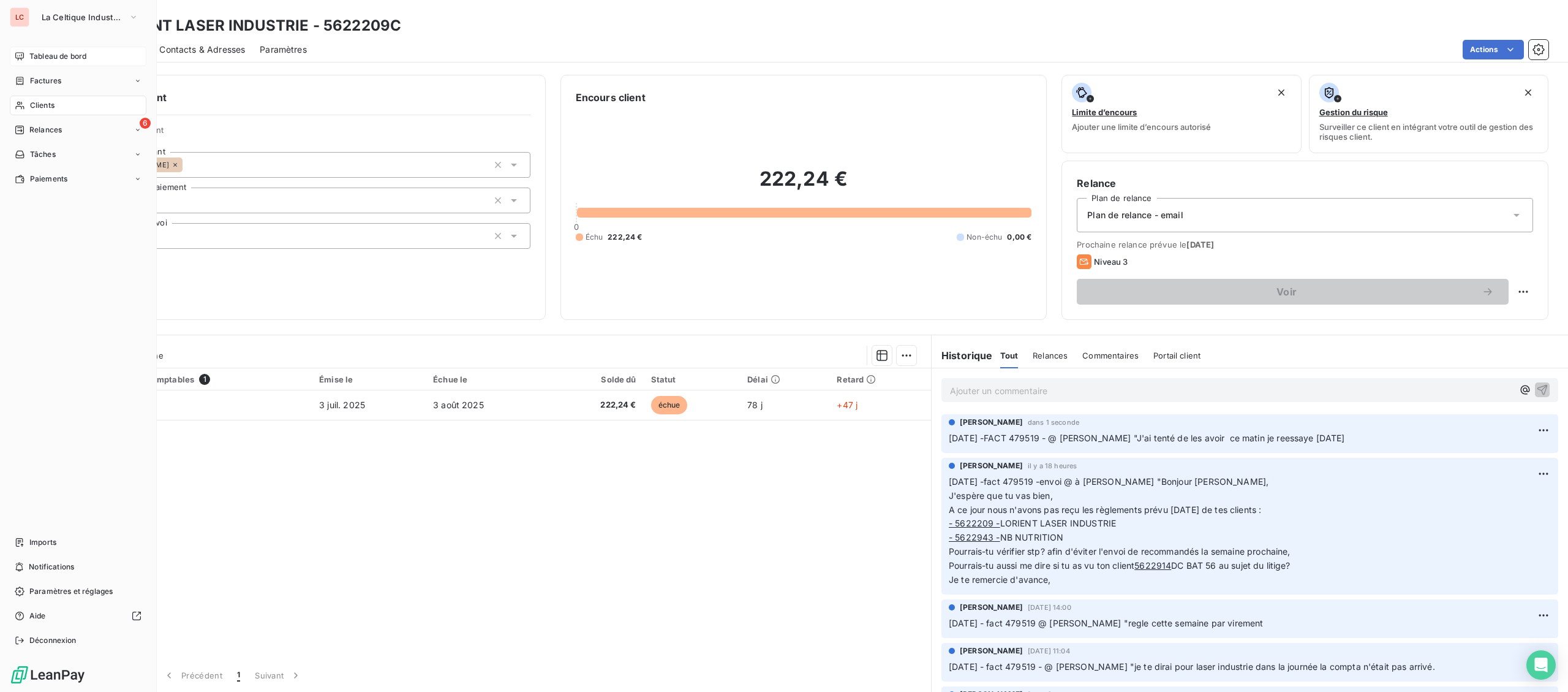
click at [17, 101] on icon at bounding box center [20, 106] width 10 height 10
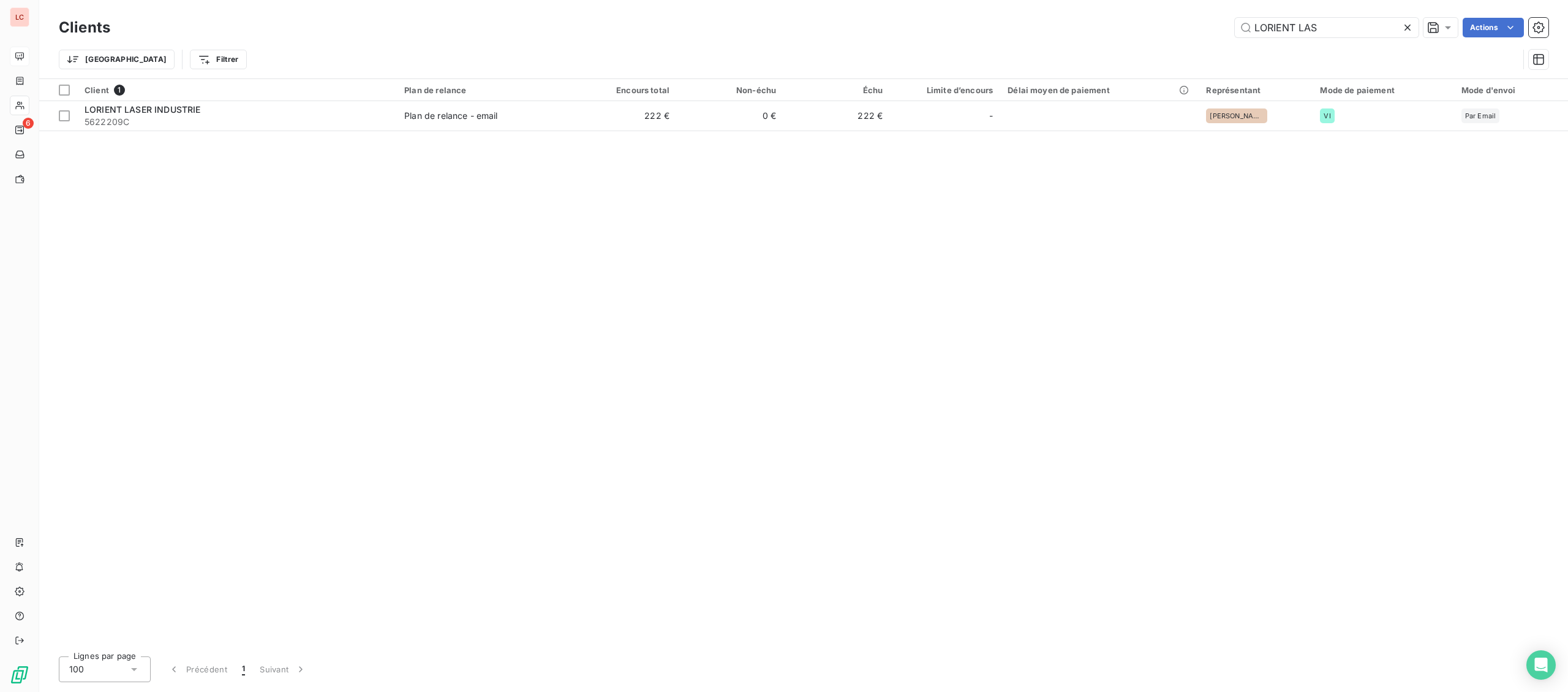
drag, startPoint x: 1016, startPoint y: 7, endPoint x: 909, endPoint y: 7, distance: 107.0
click at [1235, 17] on input "LORIENT LAS" at bounding box center [1326, 27] width 183 height 20
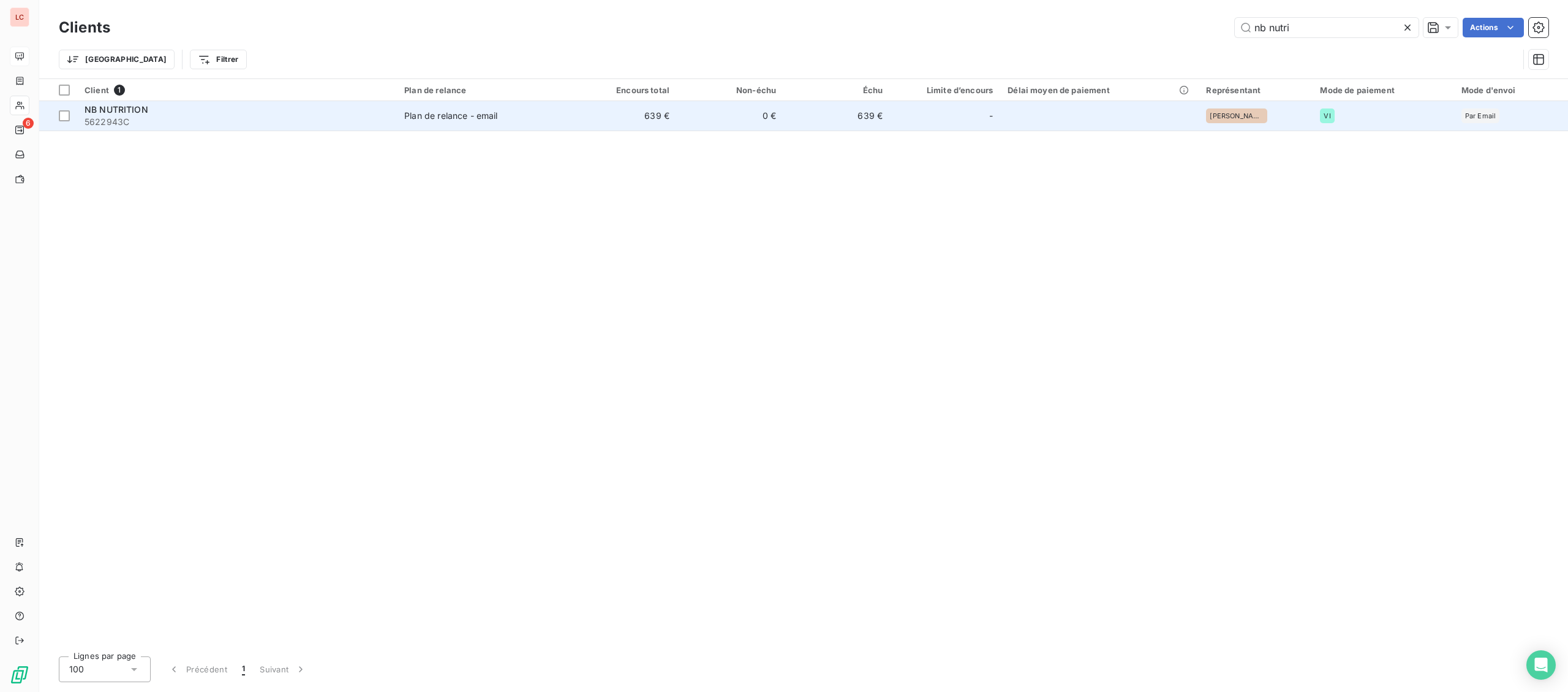
type input "nb nutri"
click at [656, 107] on td "639 €" at bounding box center [623, 115] width 107 height 30
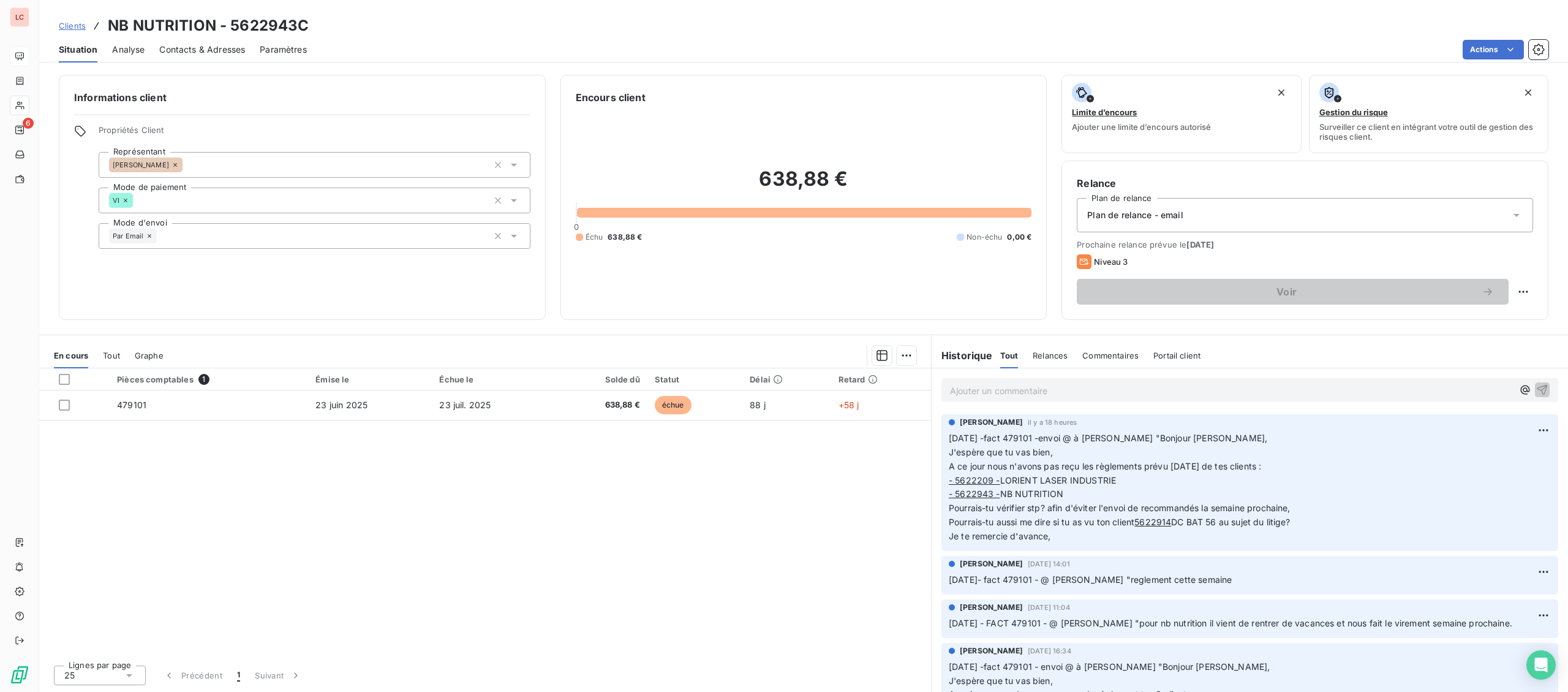
click at [1116, 387] on p "Ajouter un commentaire ﻿" at bounding box center [1231, 390] width 563 height 15
click at [1124, 383] on div "[DATE] - fact 479101 - @ [PERSON_NAME] "" at bounding box center [1231, 389] width 563 height 15
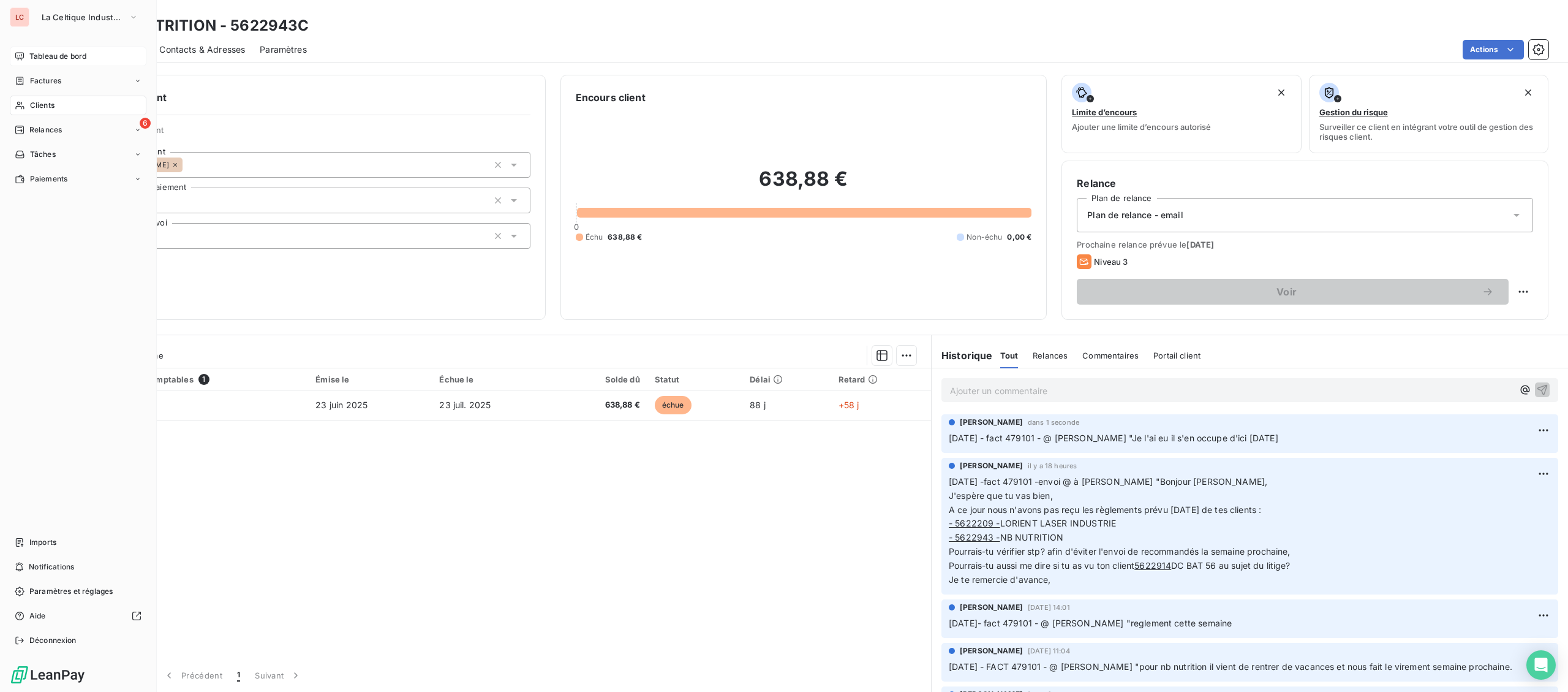
click at [35, 104] on span "Clients" at bounding box center [42, 105] width 25 height 11
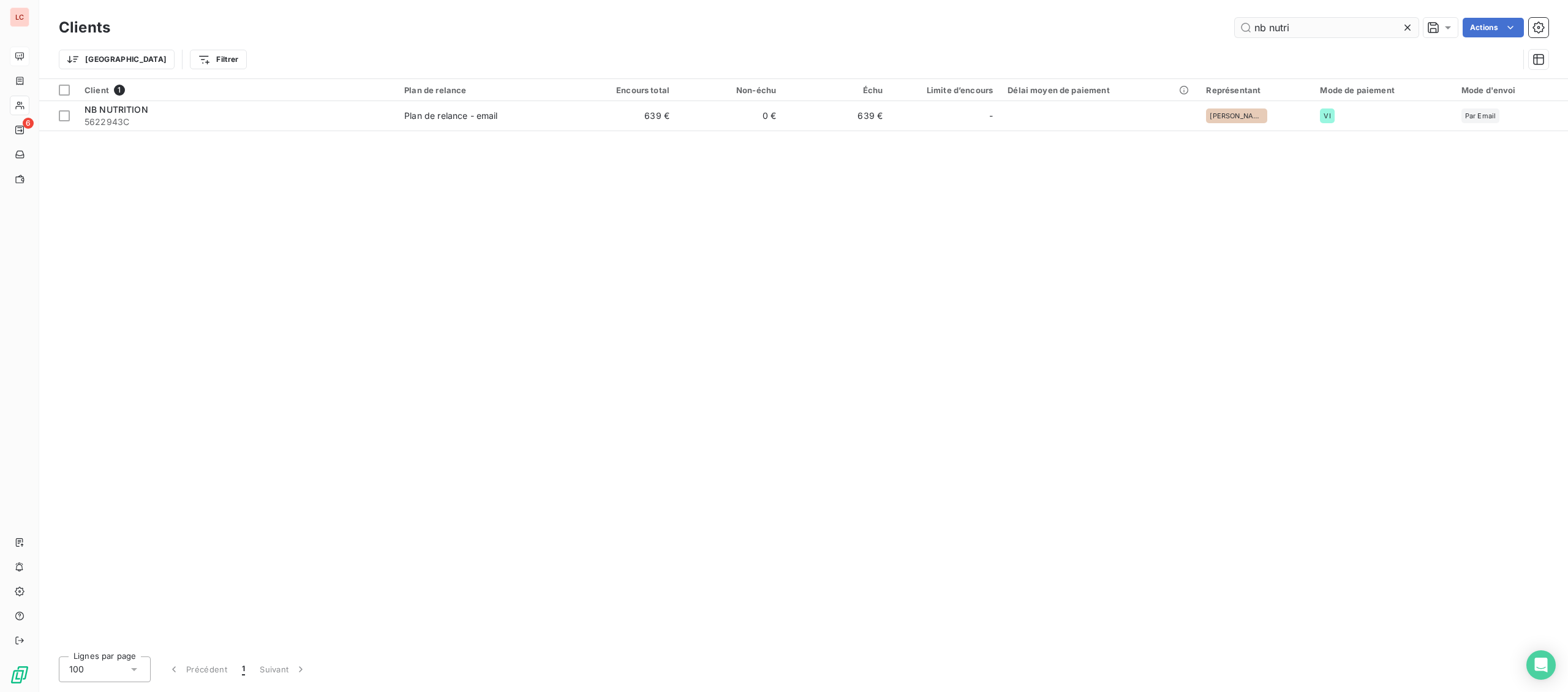
drag, startPoint x: 1321, startPoint y: 30, endPoint x: 1142, endPoint y: 22, distance: 179.2
click at [1235, 22] on input "nb nutri" at bounding box center [1326, 27] width 183 height 20
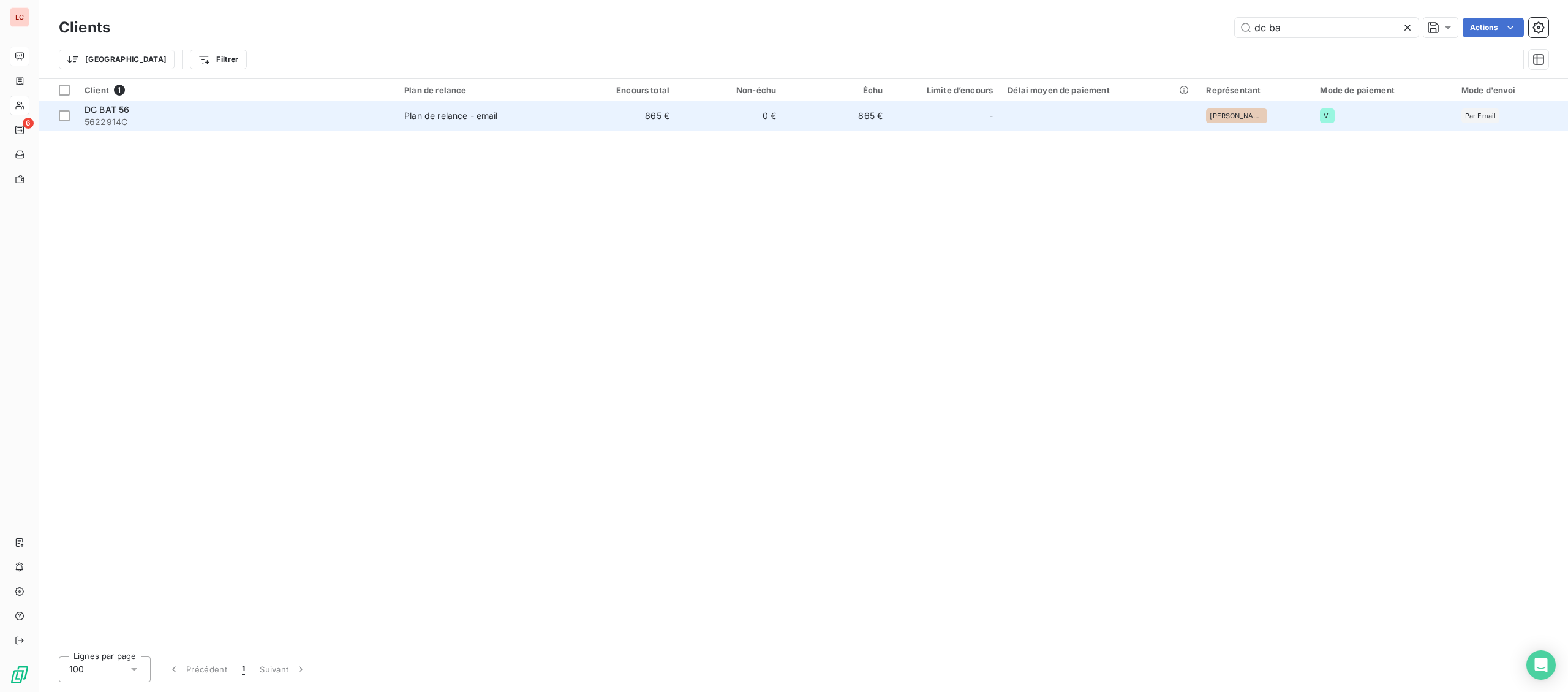
type input "dc ba"
click at [549, 103] on td "Plan de relance - email" at bounding box center [483, 115] width 173 height 30
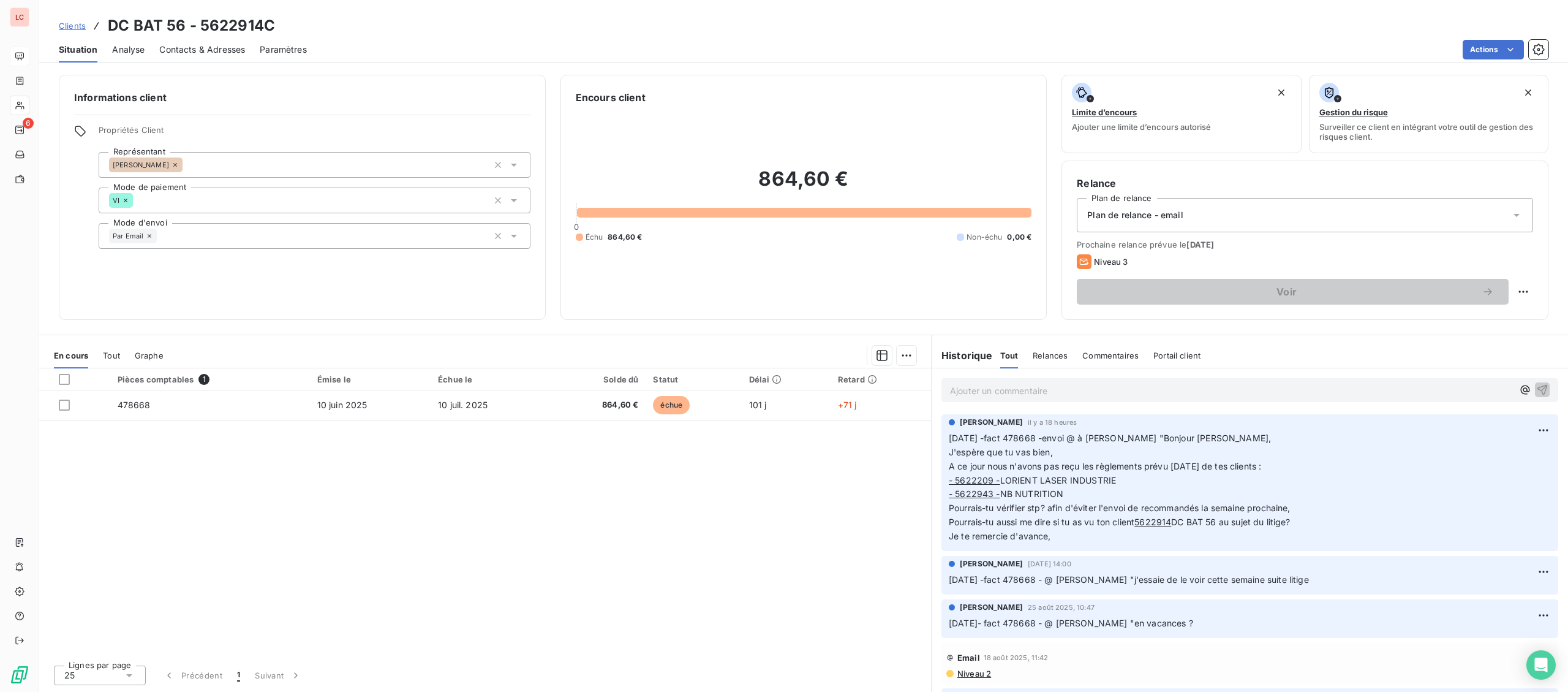
click at [1004, 378] on div "Ajouter un commentaire ﻿" at bounding box center [1250, 390] width 636 height 44
click at [1004, 385] on p "Ajouter un commentaire ﻿" at bounding box center [1231, 390] width 563 height 15
click at [1149, 390] on p "[DATE]- fact 478668 - @ [PERSON_NAME] "" at bounding box center [1231, 390] width 563 height 14
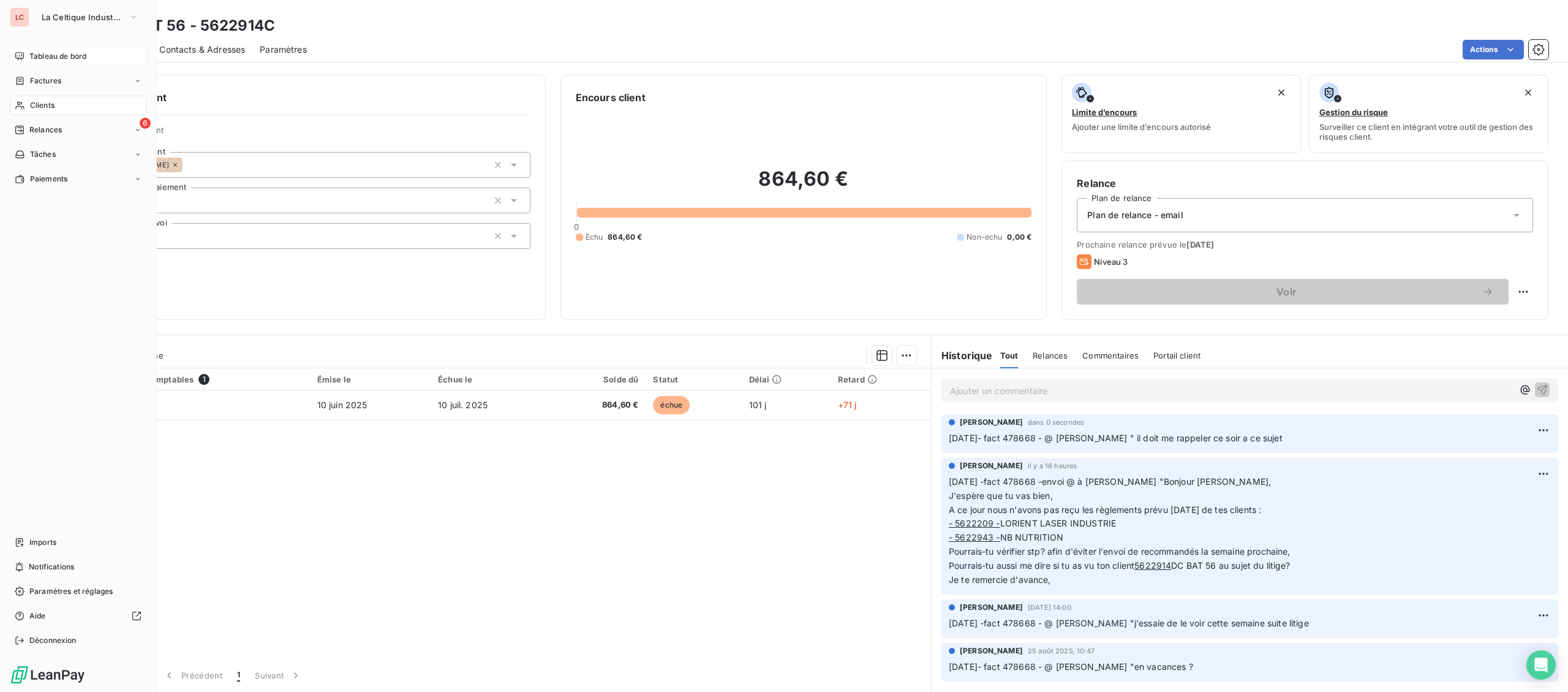
click at [38, 98] on div "Clients" at bounding box center [78, 105] width 136 height 20
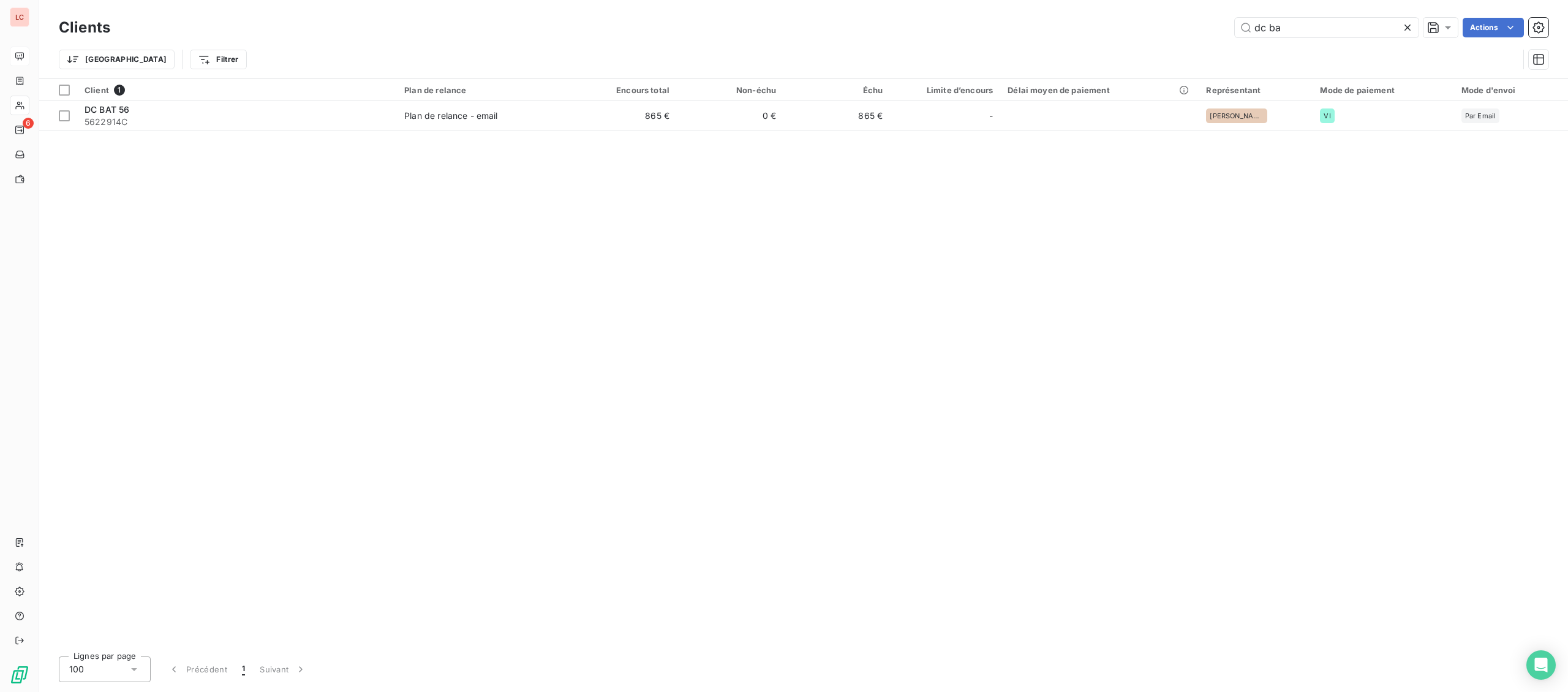
drag, startPoint x: 1213, startPoint y: 25, endPoint x: 1205, endPoint y: 26, distance: 8.1
click at [1235, 26] on input "dc ba" at bounding box center [1326, 27] width 183 height 20
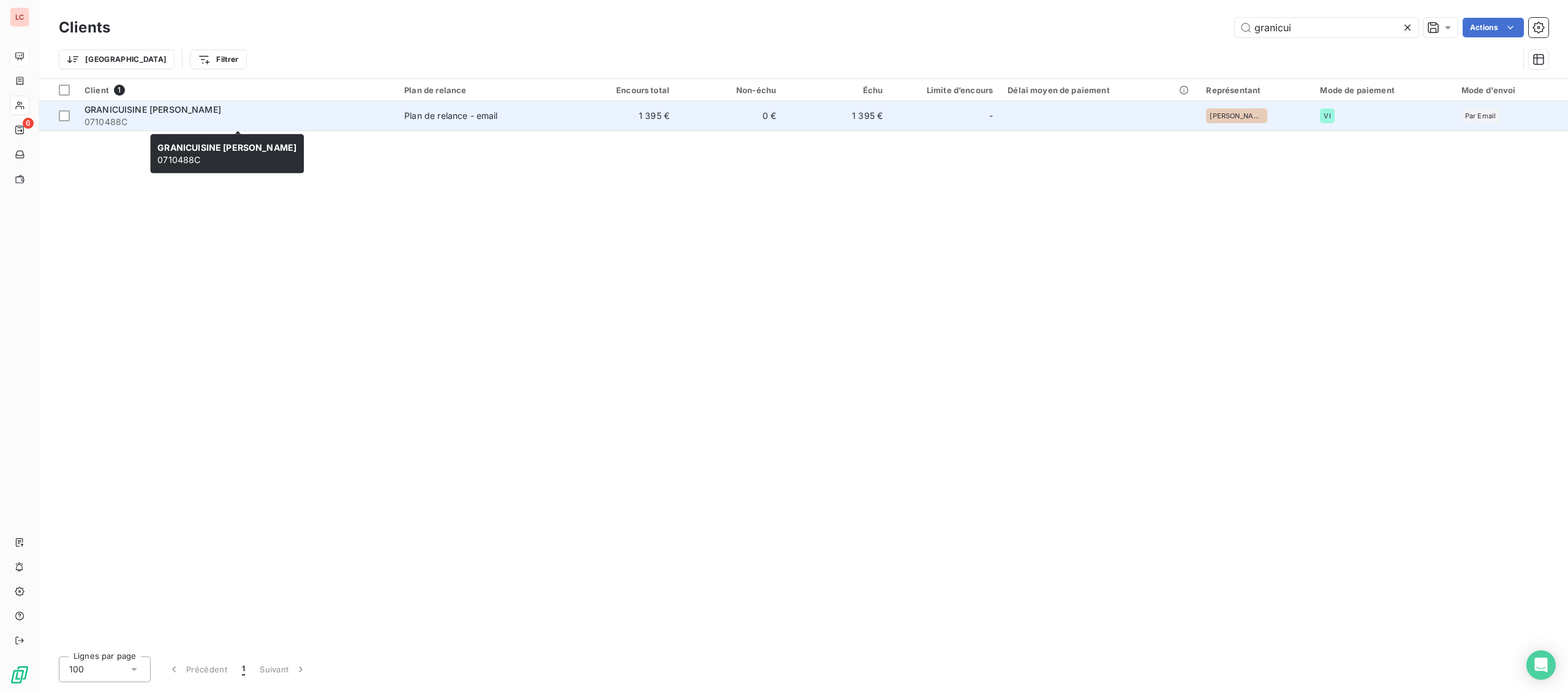
type input "granicui"
click at [353, 120] on span "0710488C" at bounding box center [237, 122] width 305 height 12
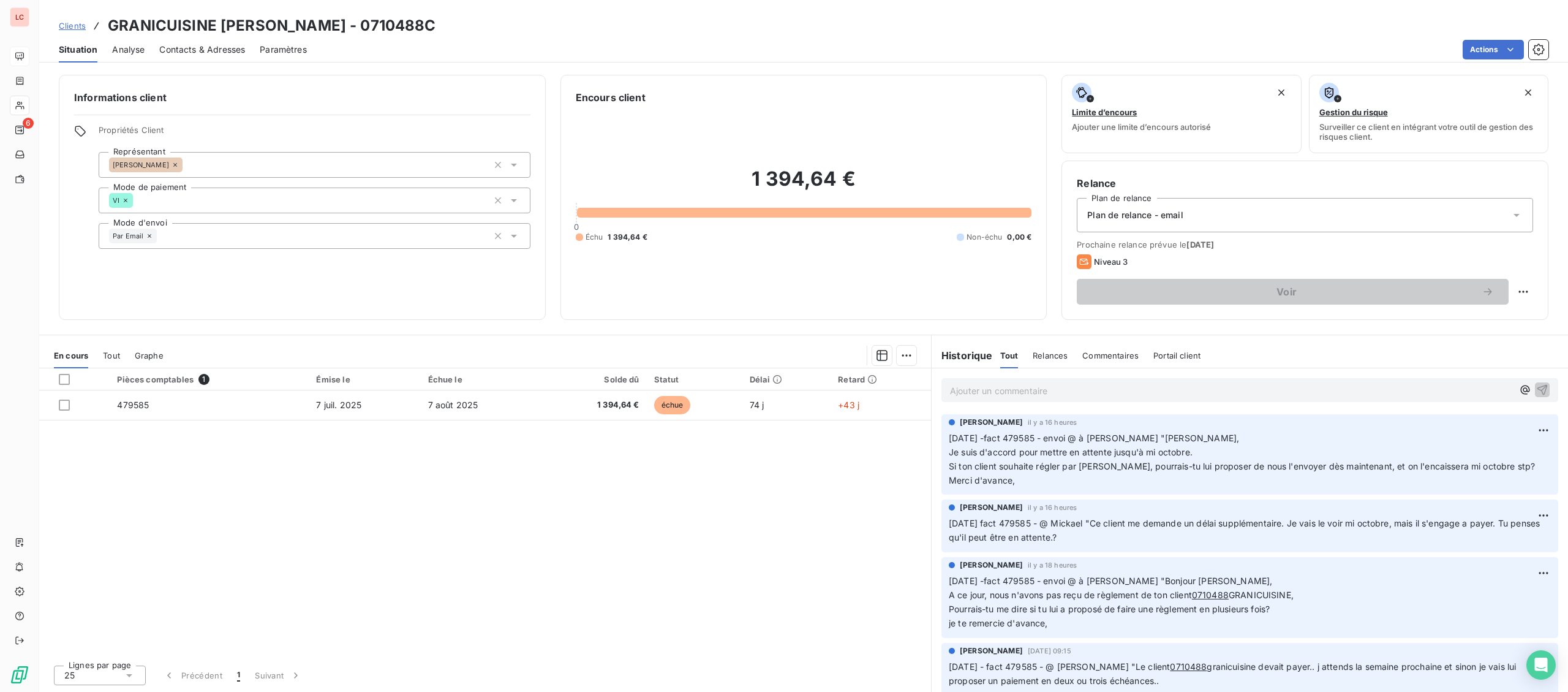
click at [979, 387] on p "Ajouter un commentaire ﻿" at bounding box center [1231, 390] width 563 height 15
click at [1188, 395] on p "[DATE] -fact 479585 - @ Mickael "" at bounding box center [1231, 390] width 563 height 14
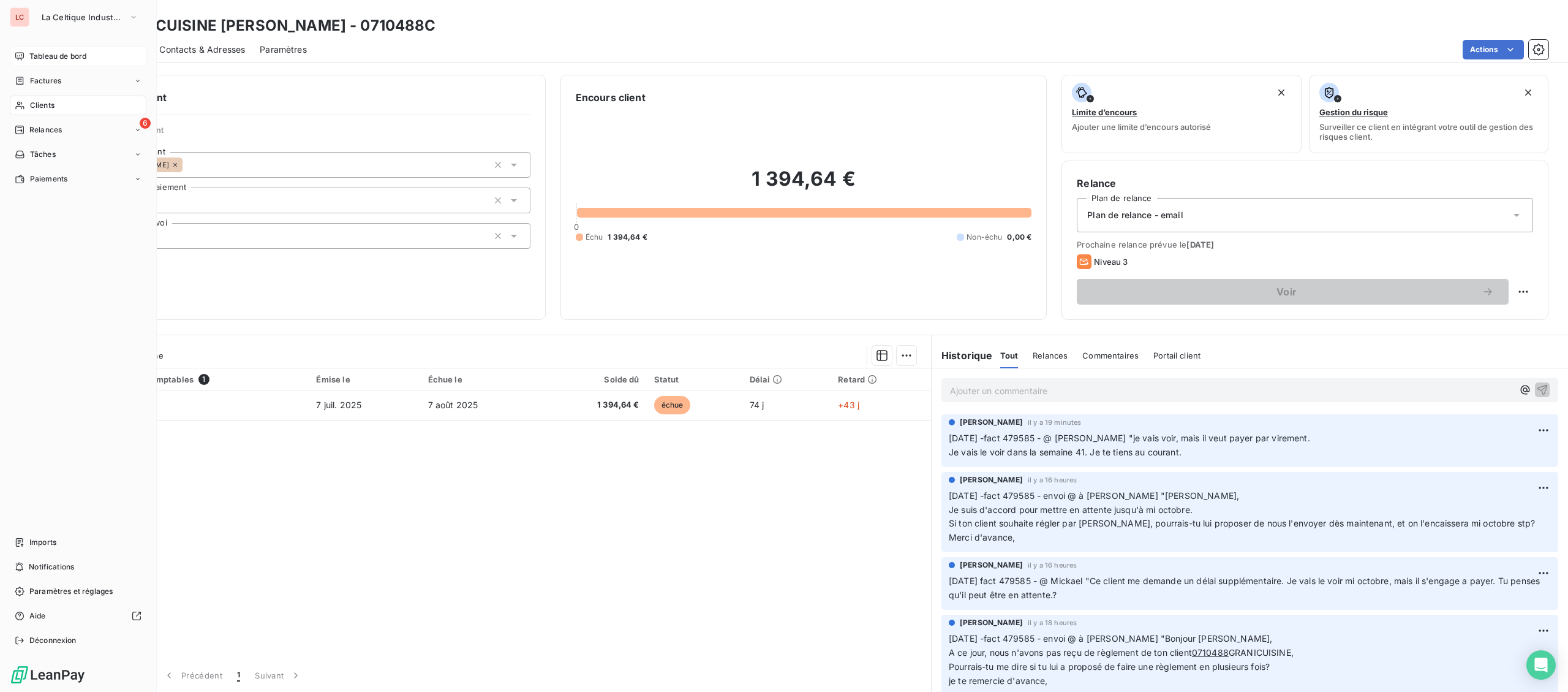
click at [33, 109] on span "Clients" at bounding box center [42, 105] width 25 height 11
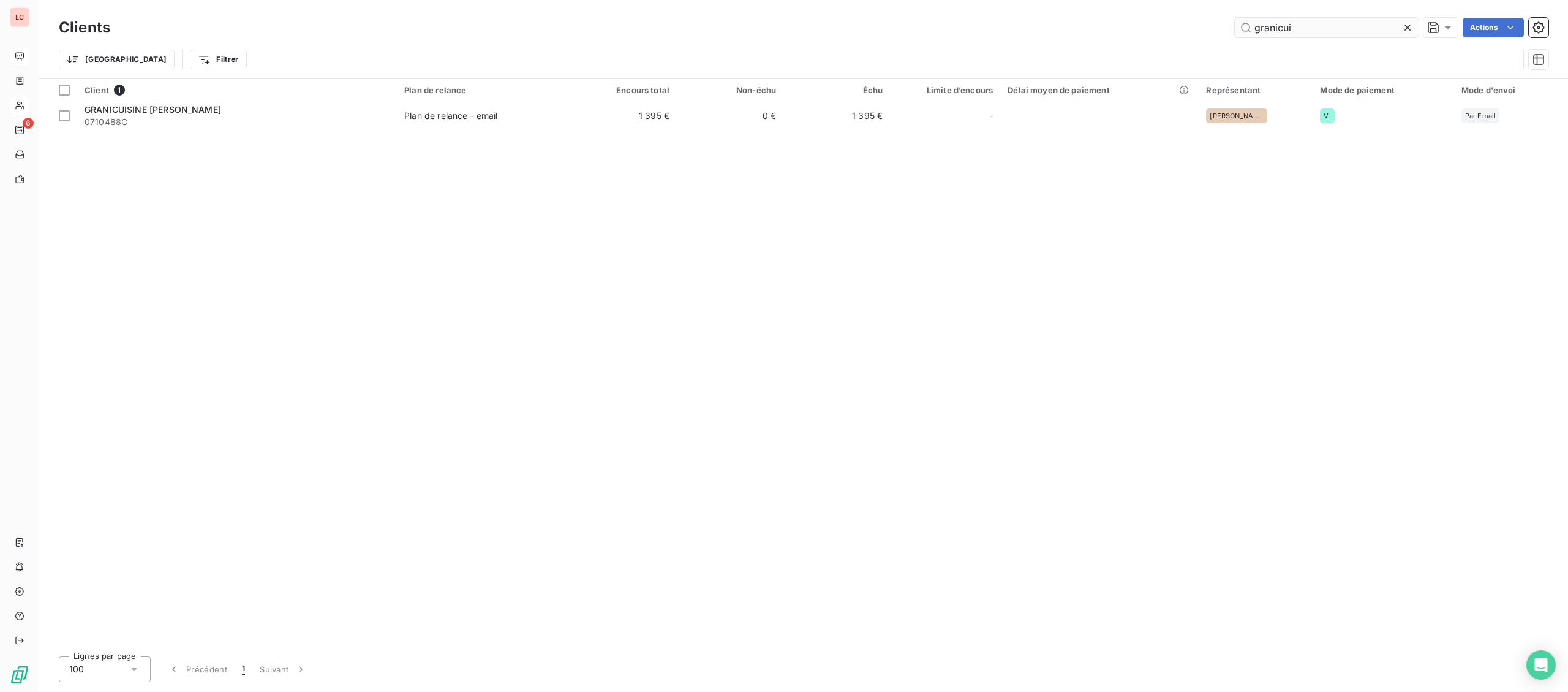
drag, startPoint x: 1292, startPoint y: 25, endPoint x: 1031, endPoint y: 12, distance: 261.3
click at [1235, 17] on input "granicui" at bounding box center [1326, 27] width 183 height 20
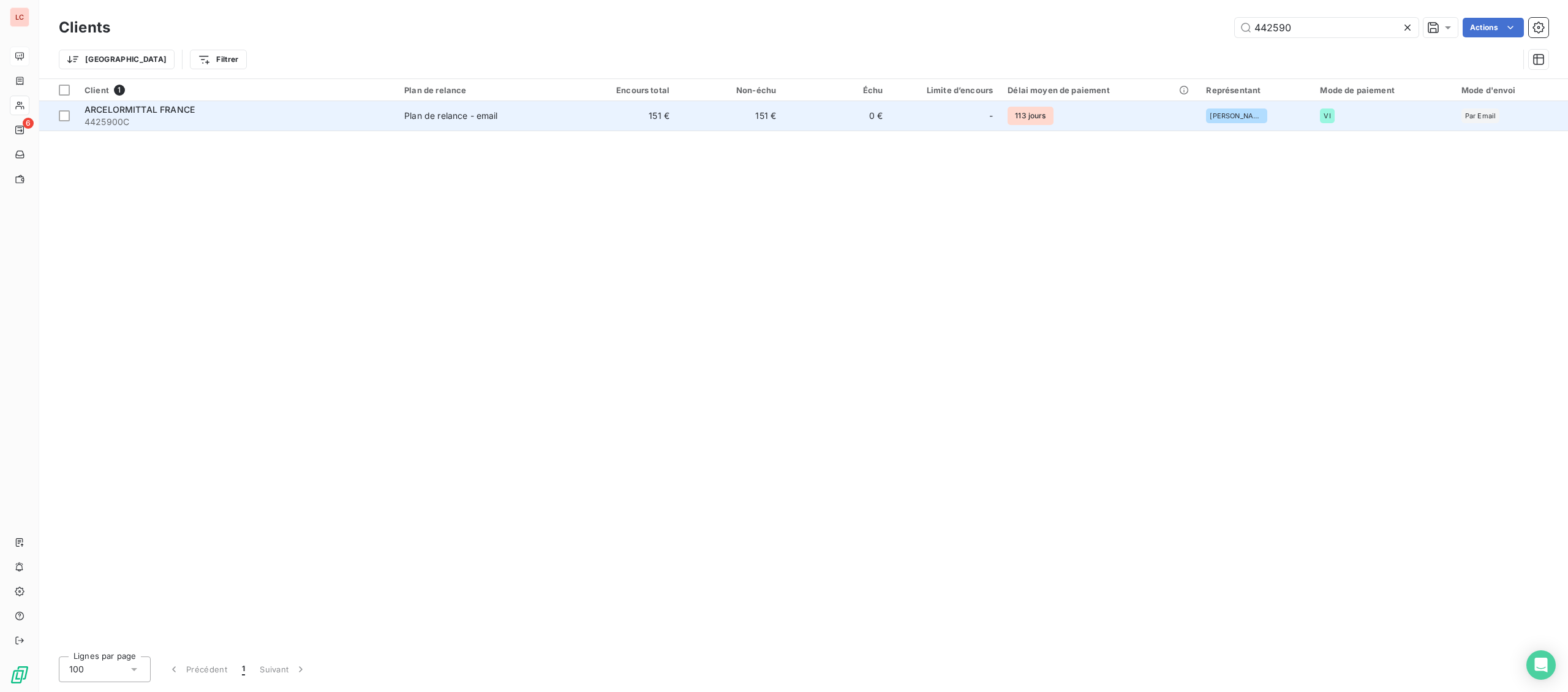
type input "442590"
click at [308, 120] on span "4425900C" at bounding box center [237, 122] width 305 height 12
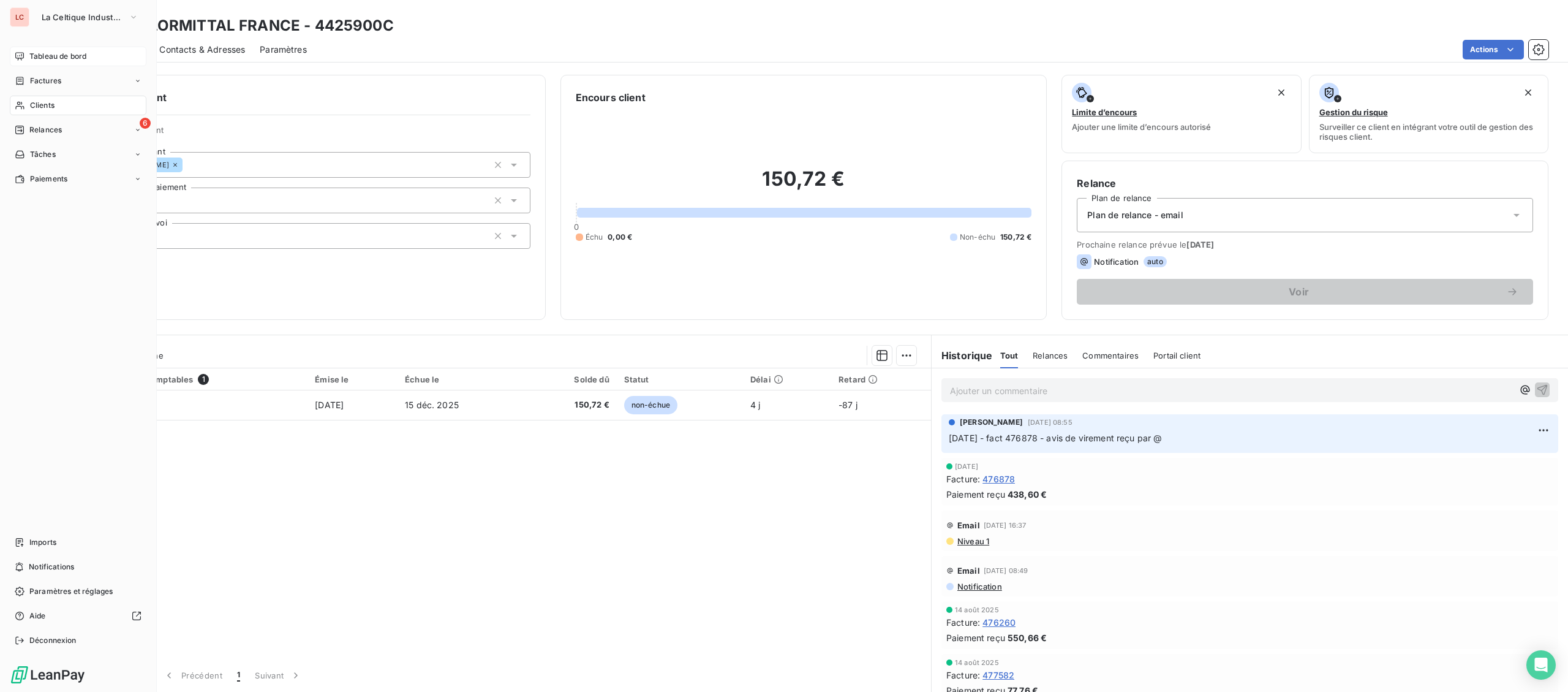
click at [47, 102] on span "Clients" at bounding box center [42, 105] width 25 height 11
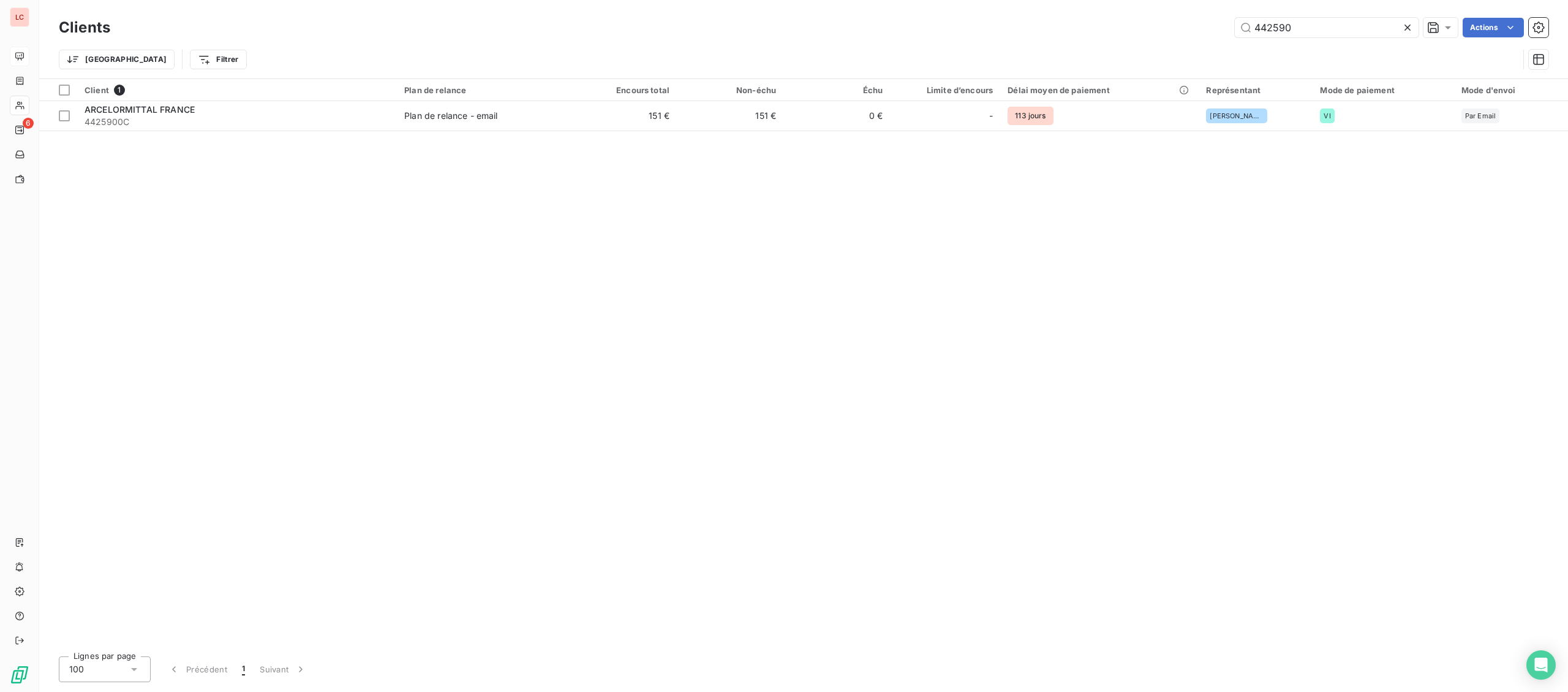
drag, startPoint x: 1279, startPoint y: 17, endPoint x: 1081, endPoint y: 22, distance: 198.1
click at [1235, 22] on input "442590" at bounding box center [1326, 27] width 183 height 20
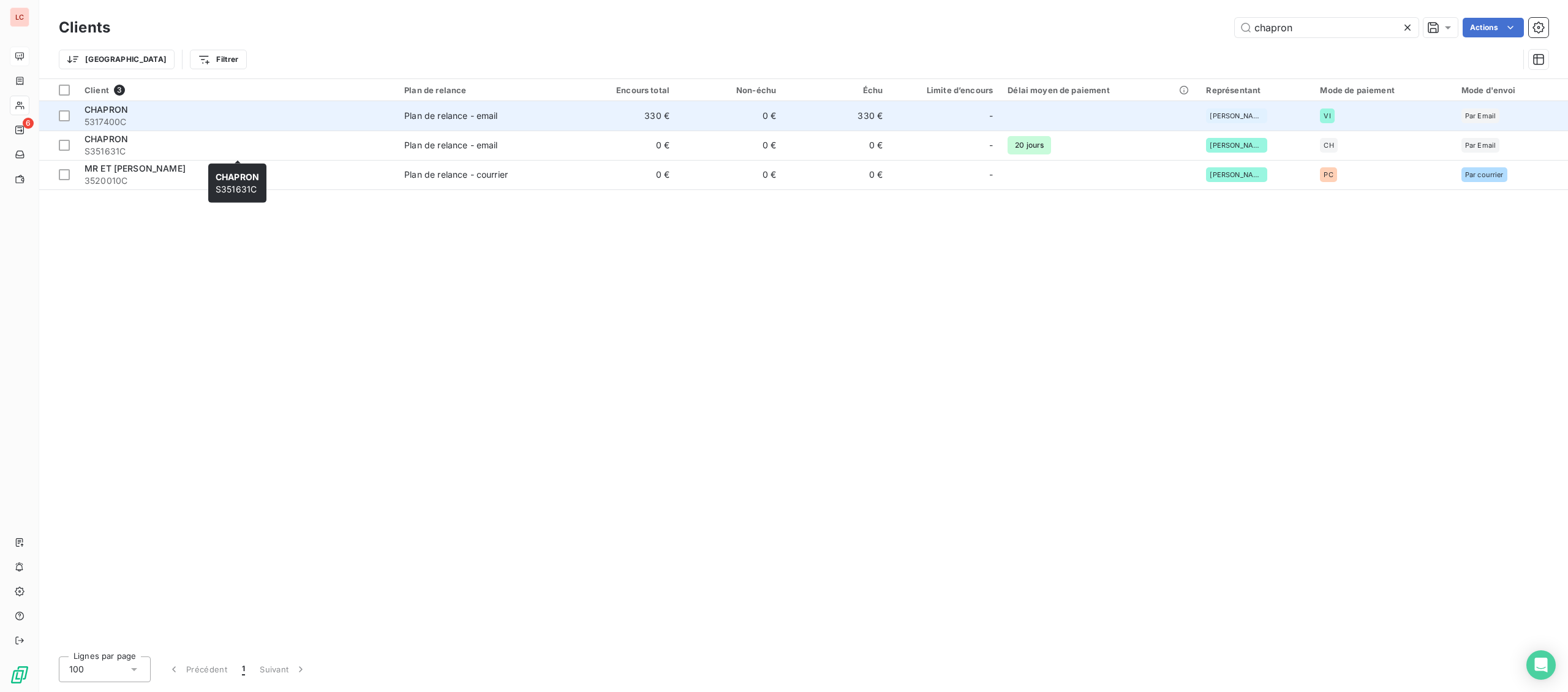
type input "chapron"
click at [208, 115] on div "CHAPRON" at bounding box center [237, 110] width 305 height 12
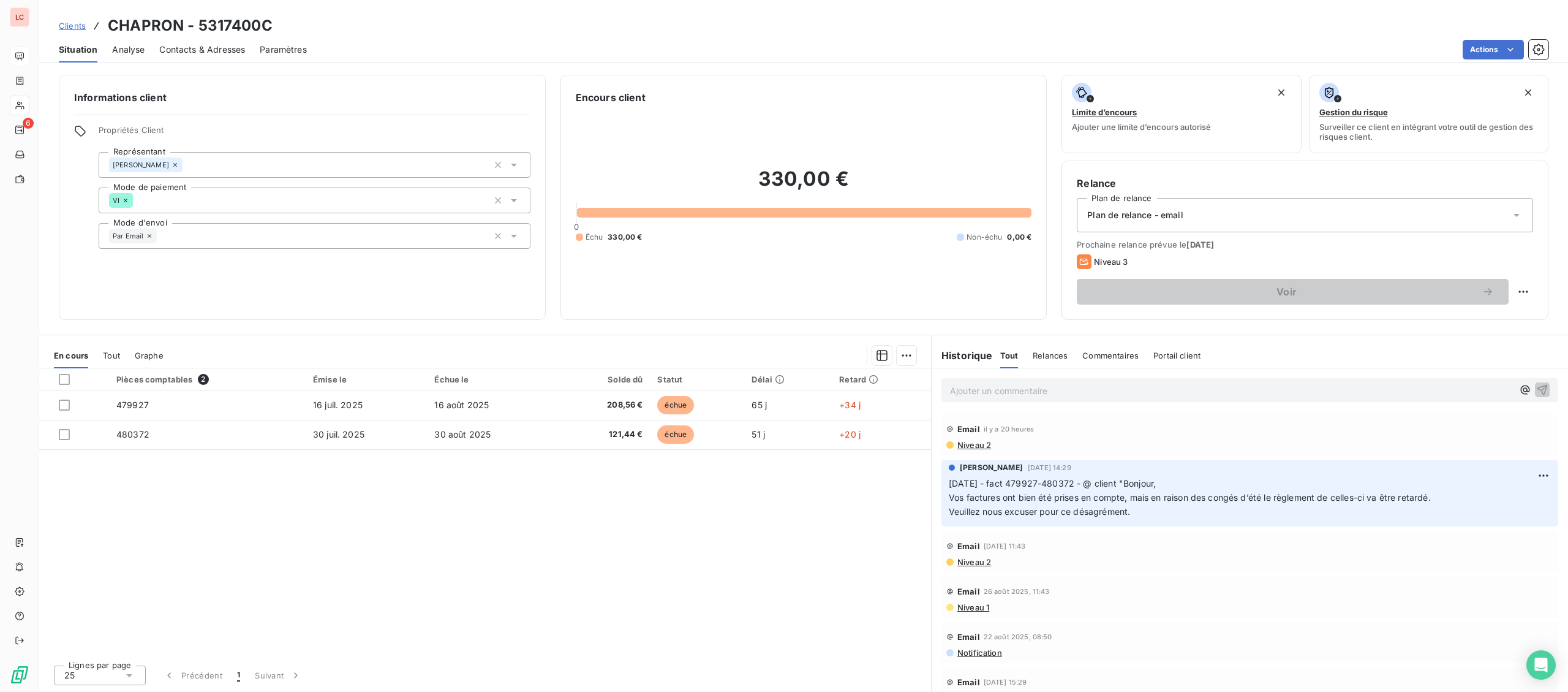
click at [958, 395] on p "Ajouter un commentaire ﻿" at bounding box center [1231, 390] width 563 height 15
click at [1156, 390] on p "[DATE] -fact 479927-480372 - @ client "" at bounding box center [1231, 390] width 563 height 14
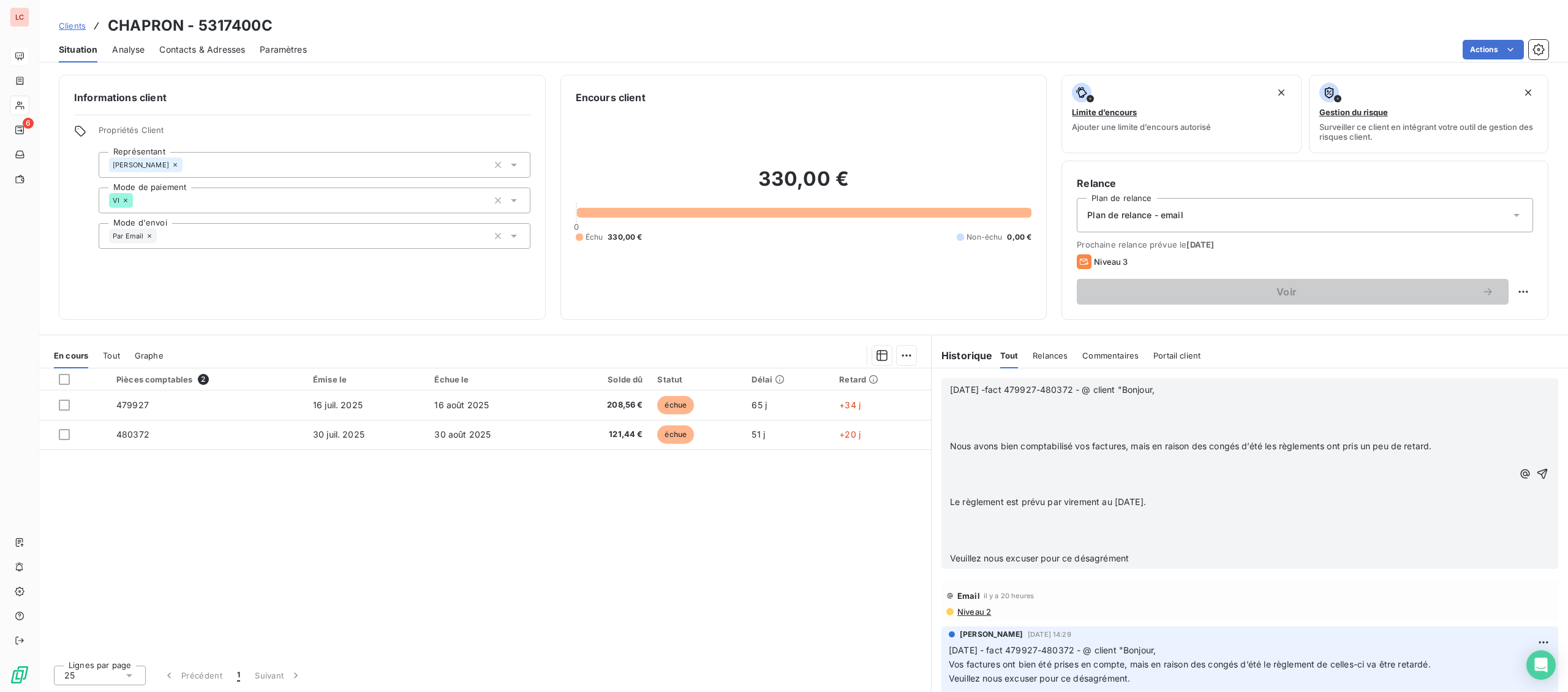
click at [1212, 389] on p "[DATE] -fact 479927-480372 - @ client "Bonjour," at bounding box center [1231, 390] width 563 height 14
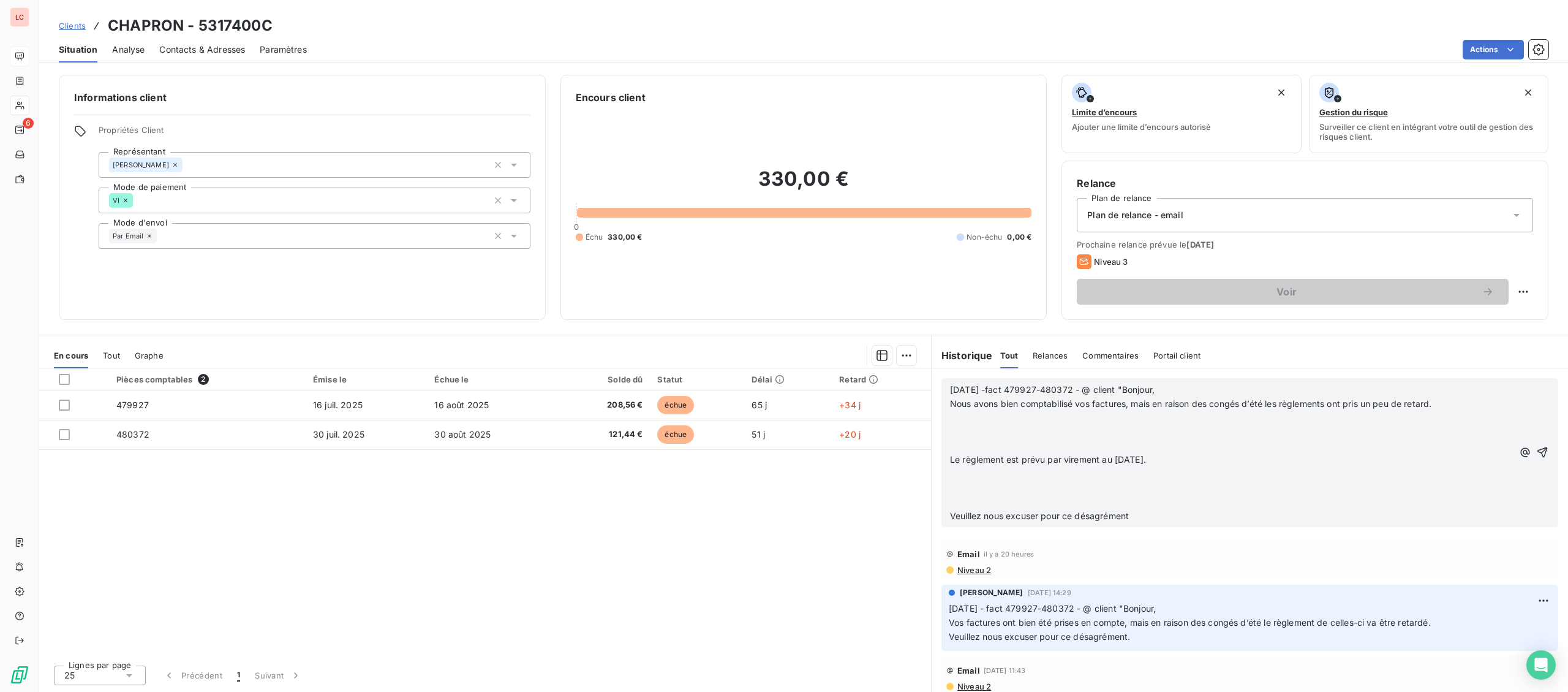
click at [1456, 415] on p "﻿" at bounding box center [1231, 418] width 563 height 14
click at [1455, 409] on p "Nous avons bien comptabilisé vos factures, mais en raison des congés d’été les …" at bounding box center [1231, 403] width 563 height 14
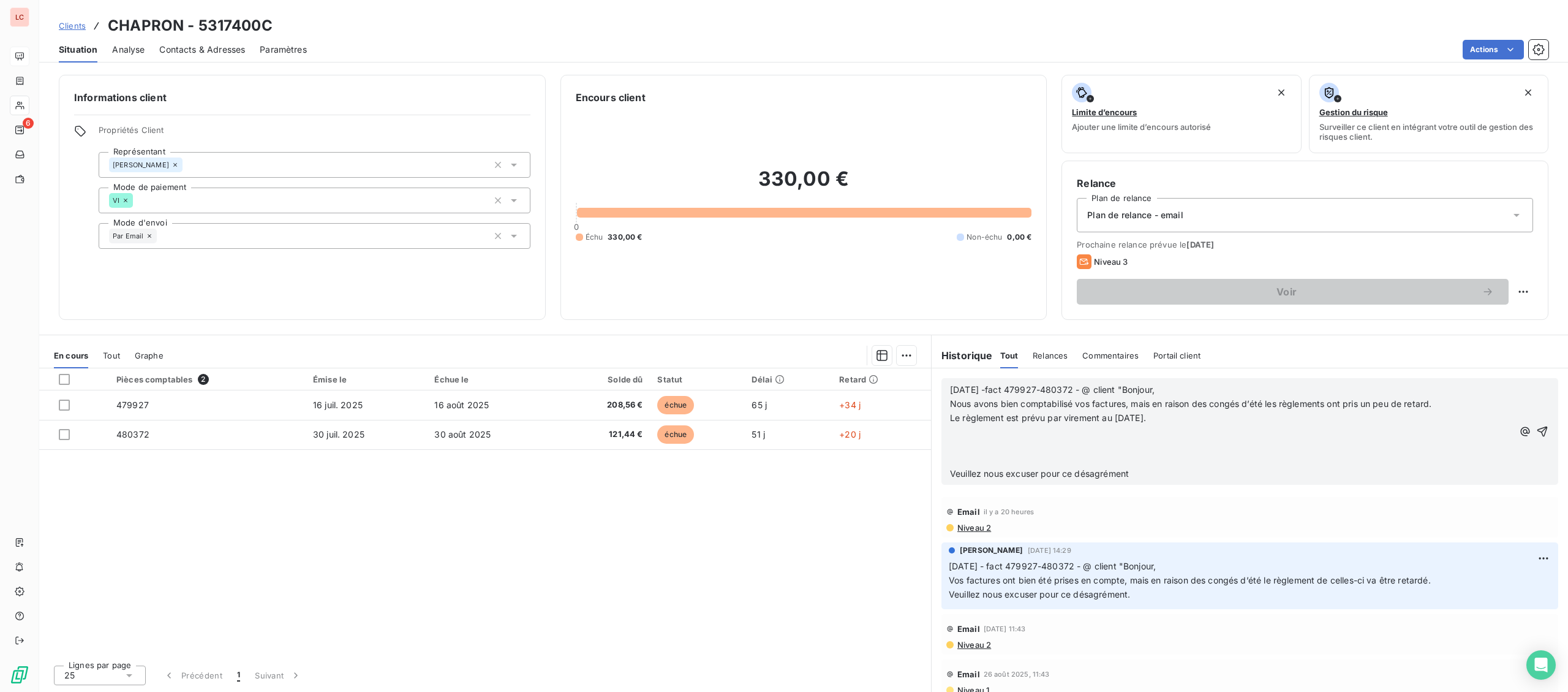
click at [1225, 427] on p "﻿" at bounding box center [1231, 432] width 563 height 14
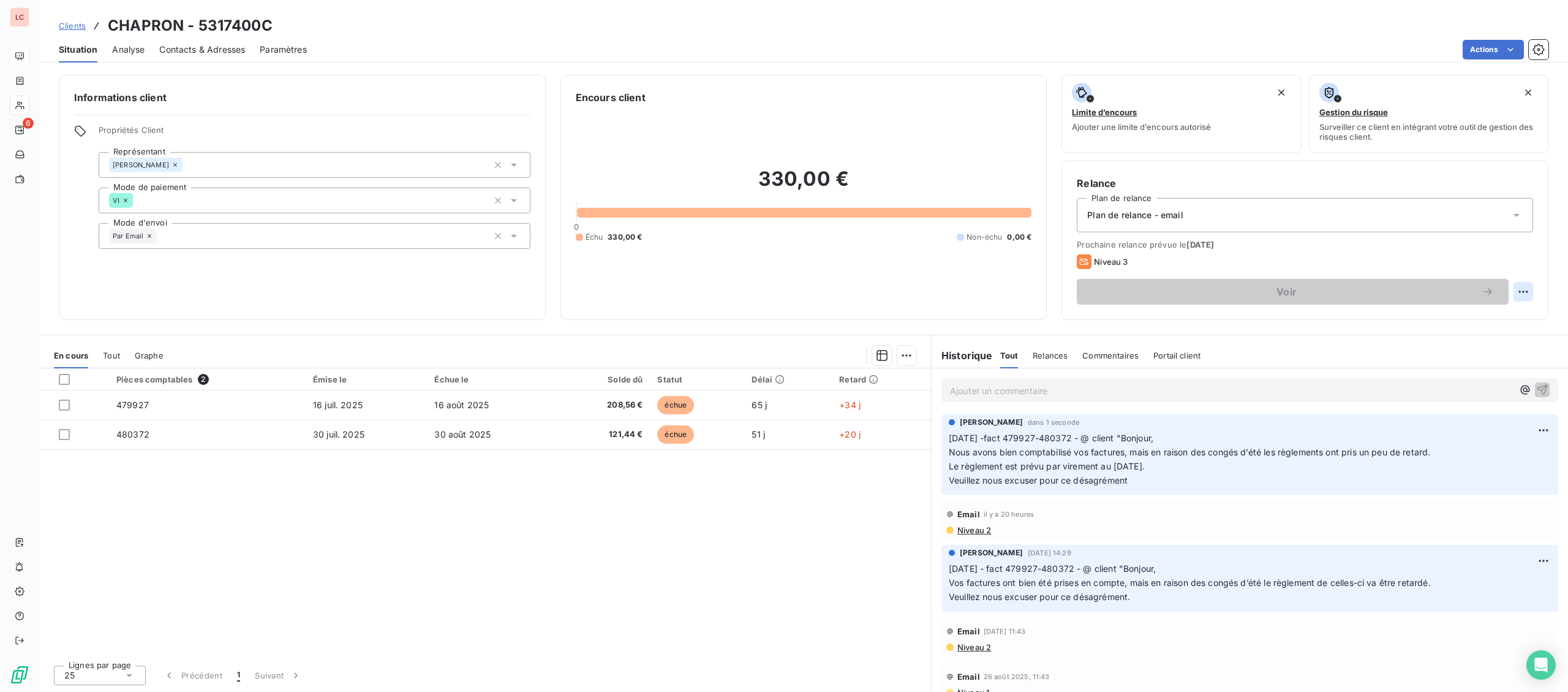
click at [1521, 290] on html "LC 6 Clients CHAPRON - 5317400C Situation Analyse Contacts & Adresses Paramètre…" at bounding box center [784, 346] width 1568 height 692
click at [1494, 314] on div "Replanifier cette action" at bounding box center [1472, 318] width 109 height 20
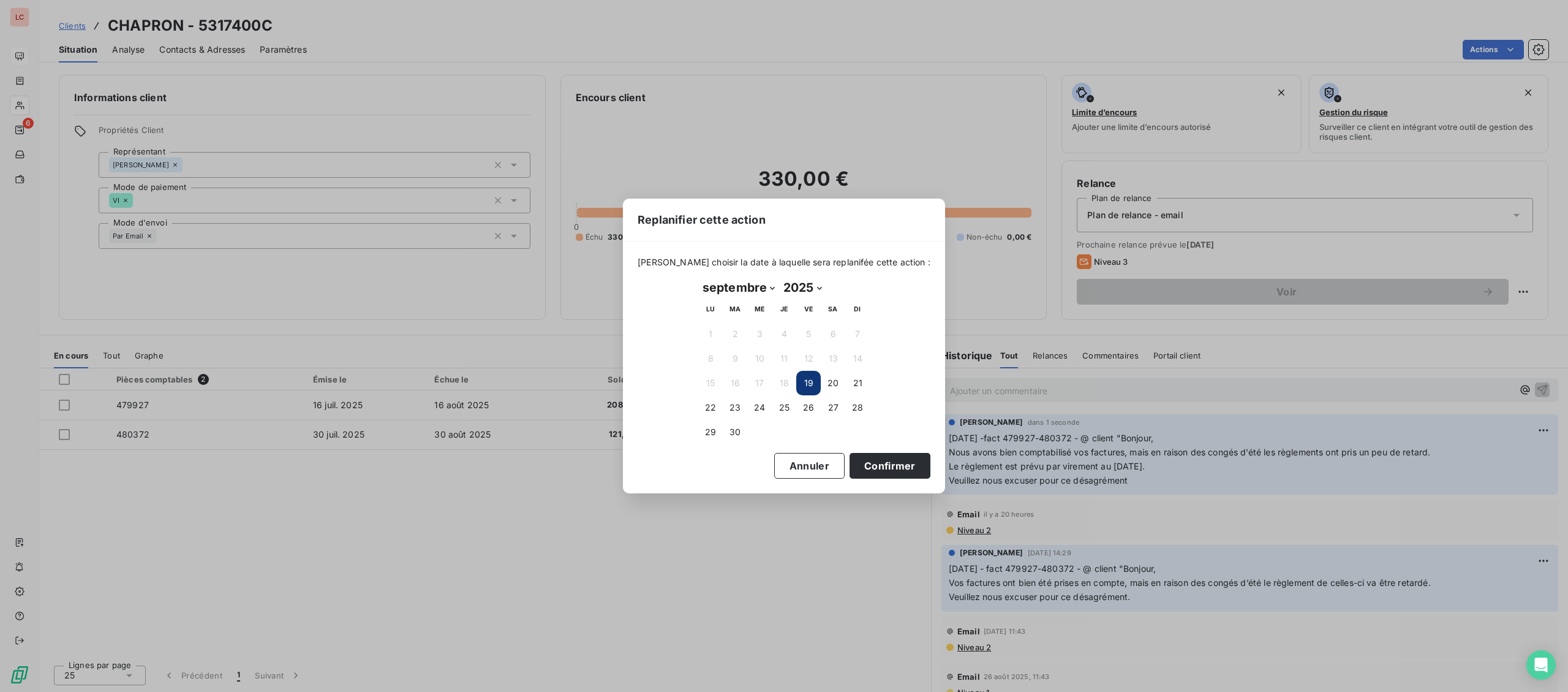
click at [698, 278] on select "janvier février mars avril mai juin juillet août septembre octobre novembre déc…" at bounding box center [739, 287] width 81 height 20
select select "9"
click option "octobre" at bounding box center [0, 0] width 0 height 0
click at [710, 365] on button "6" at bounding box center [710, 358] width 25 height 25
click at [880, 461] on button "Confirmer" at bounding box center [890, 465] width 81 height 25
